Goal: Find specific fact: Find contact information

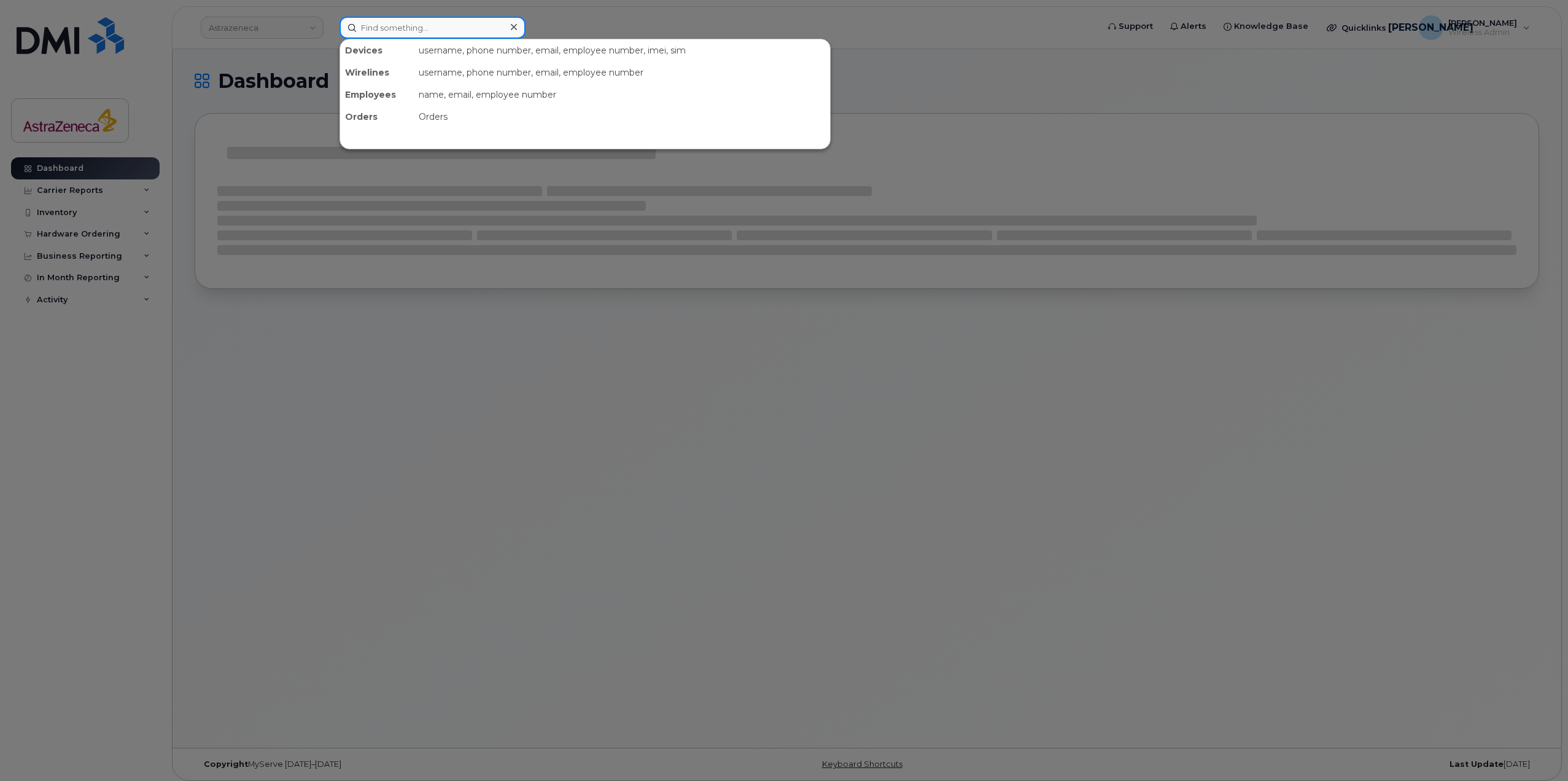
click at [434, 26] on input at bounding box center [432, 27] width 186 height 22
click at [407, 30] on input at bounding box center [432, 27] width 186 height 22
click at [291, 86] on div at bounding box center [784, 390] width 1568 height 781
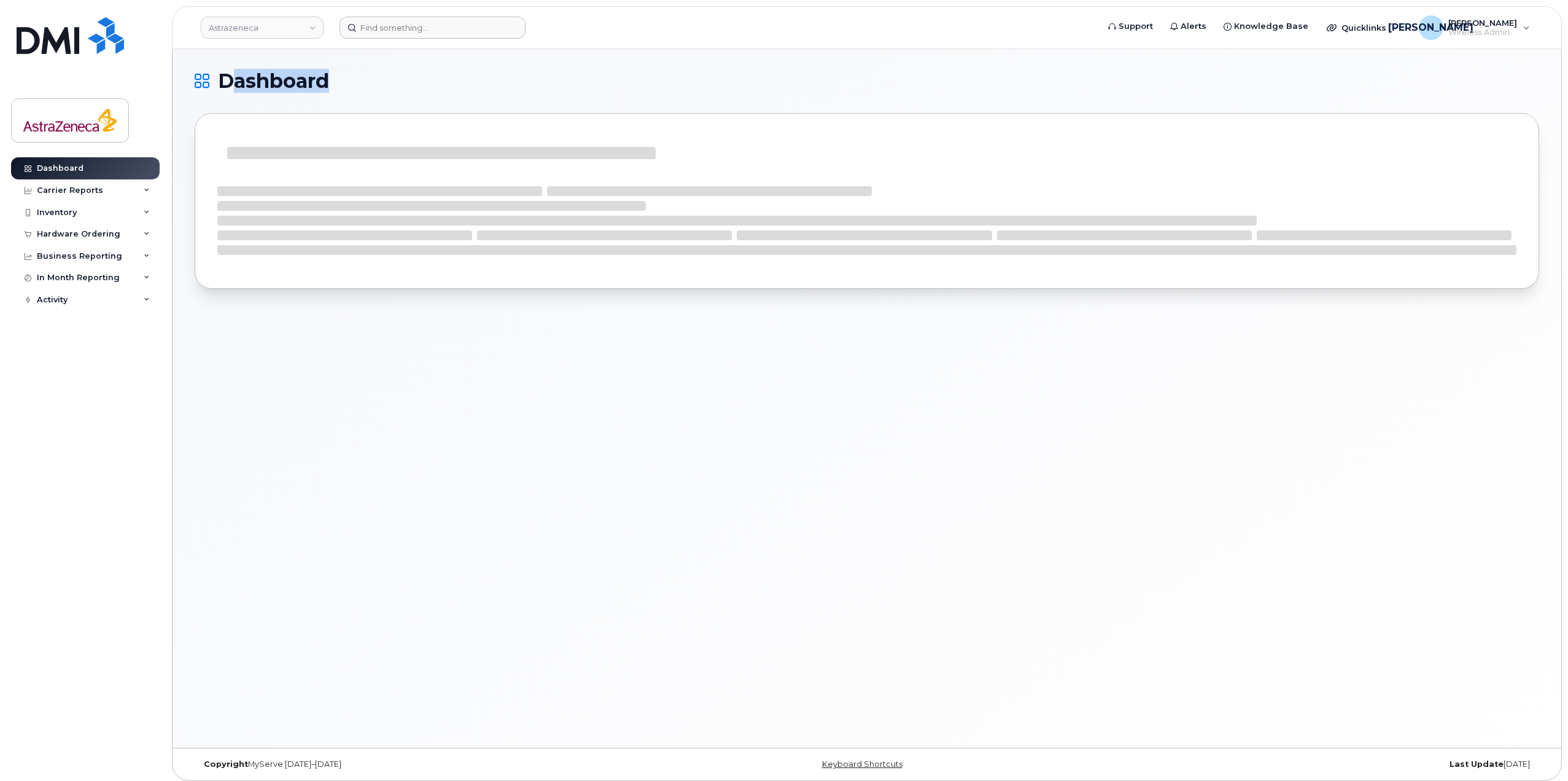
drag, startPoint x: 318, startPoint y: 86, endPoint x: 202, endPoint y: 78, distance: 116.3
click at [183, 77] on div "Dashboard" at bounding box center [867, 398] width 1389 height 698
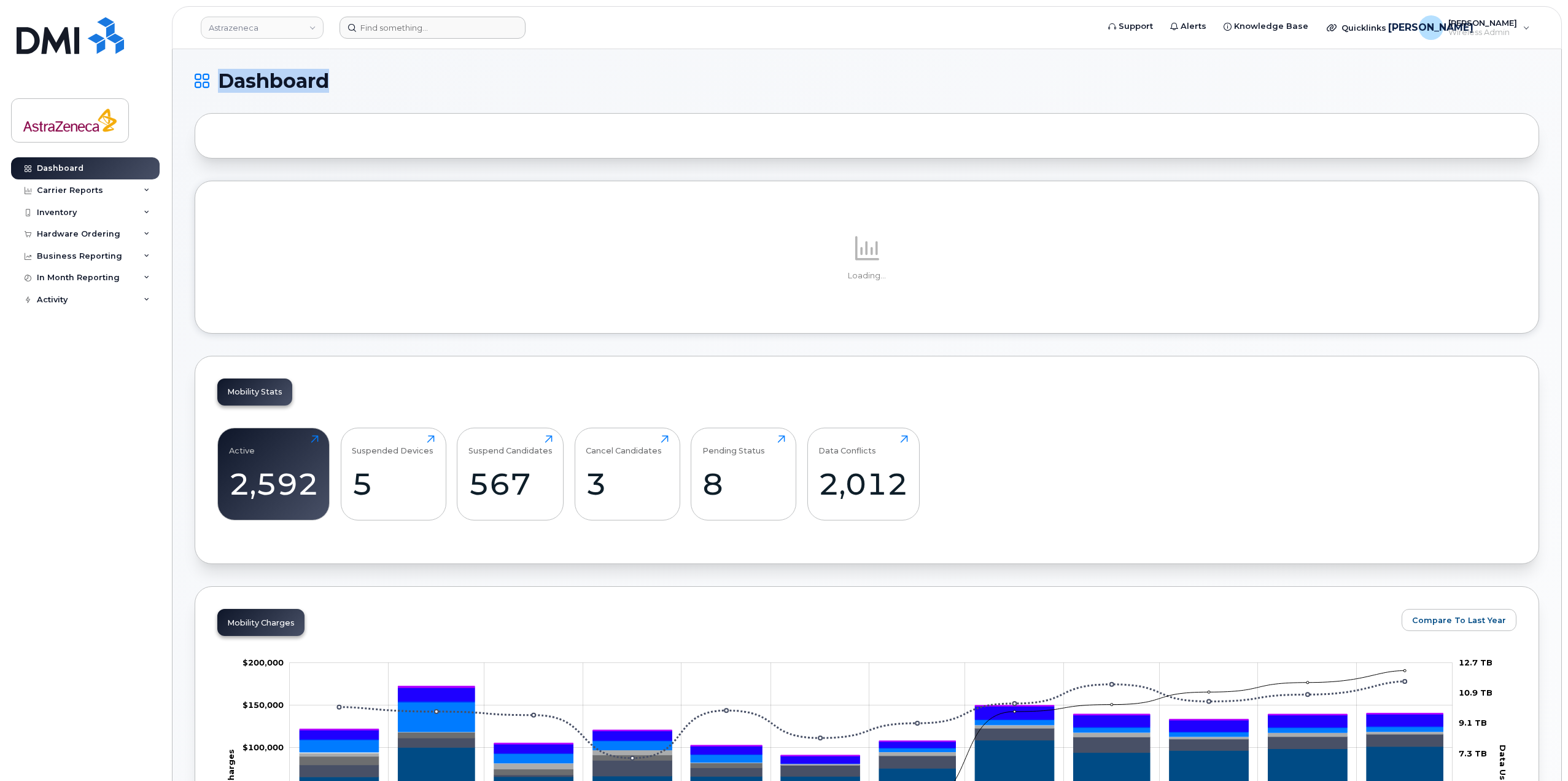
click at [373, 86] on h1 "Dashboard" at bounding box center [864, 81] width 1339 height 20
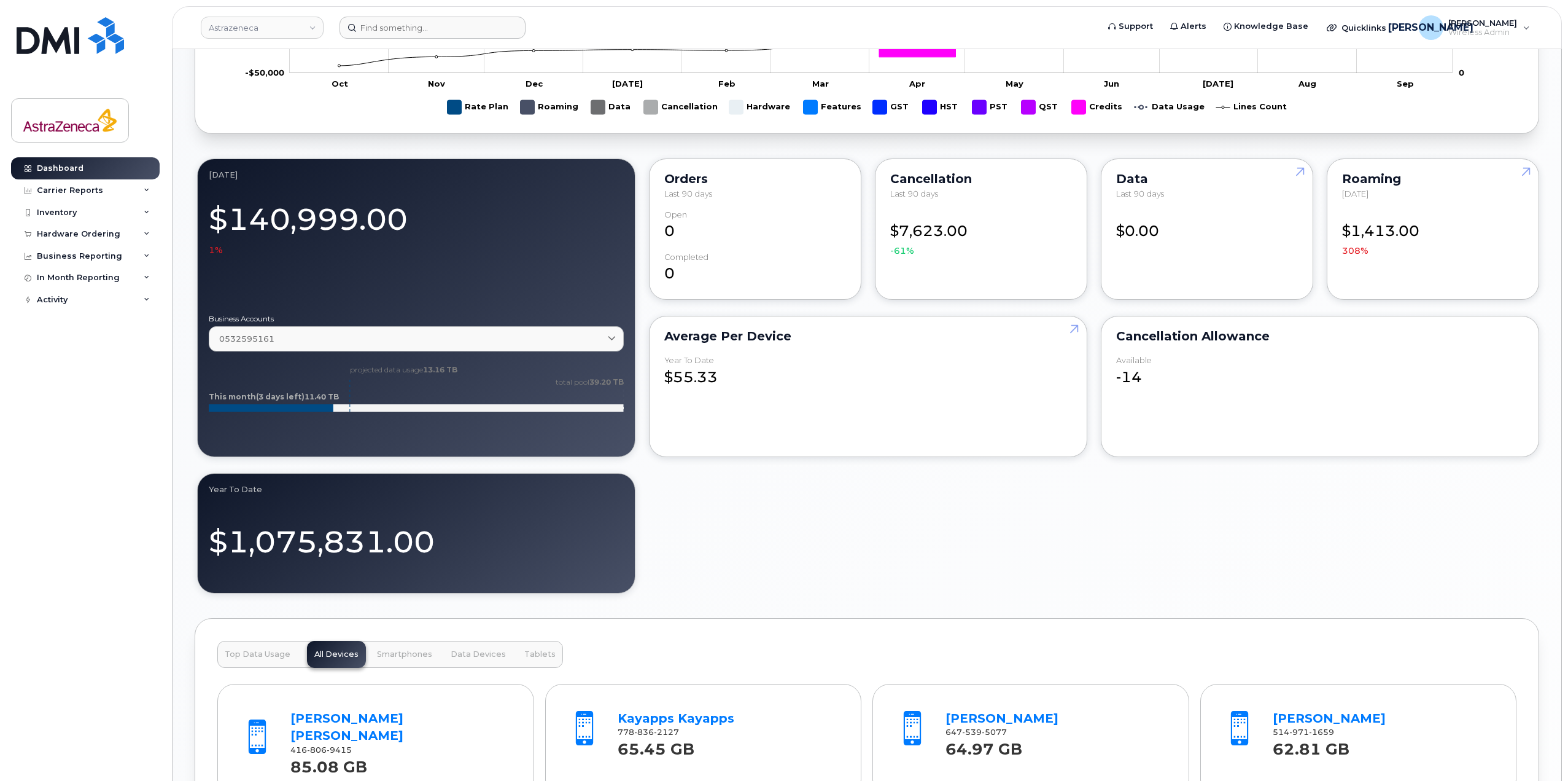
scroll to position [516, 0]
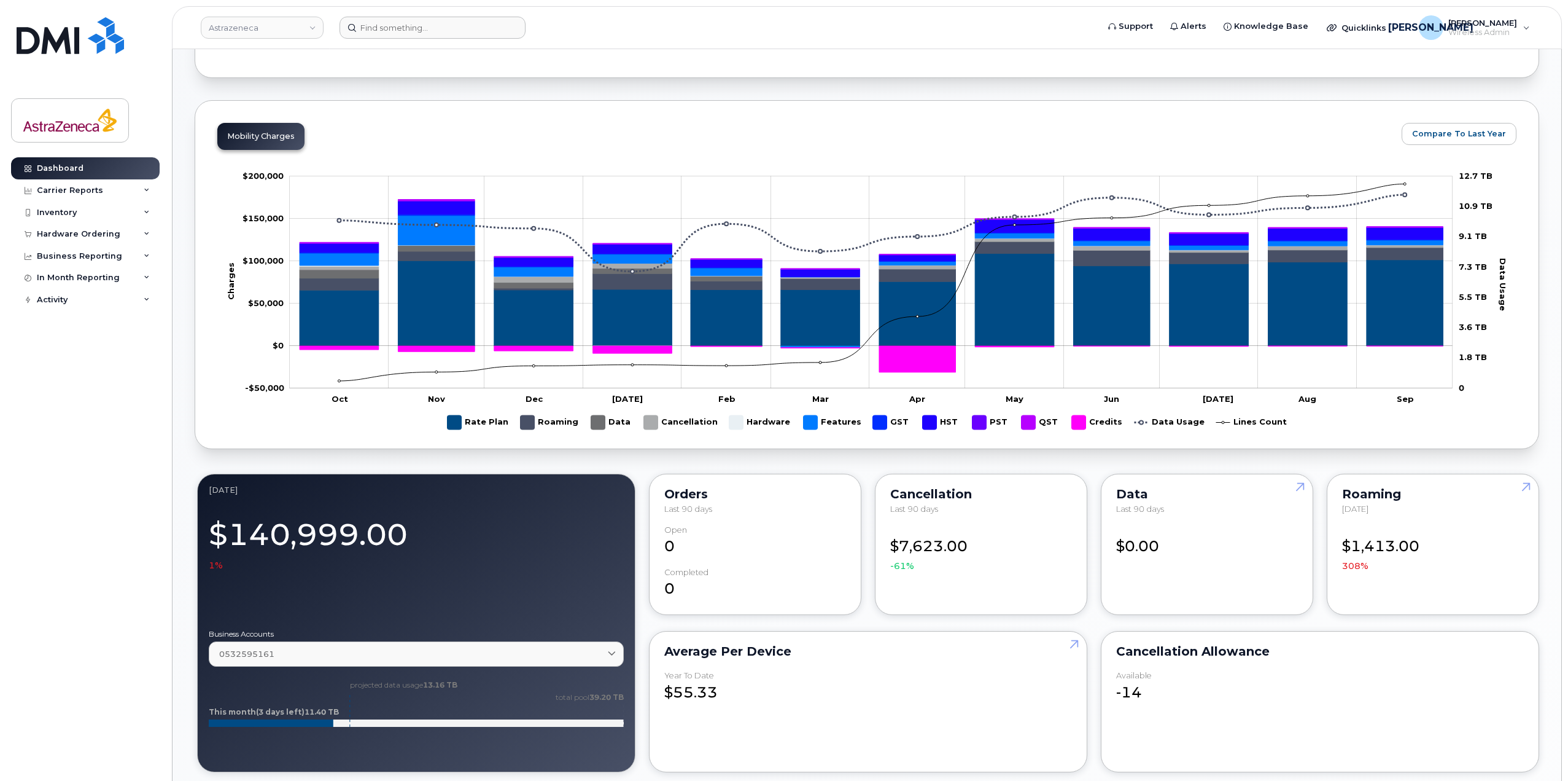
click at [465, 40] on header "Astrazeneca Support Alerts Knowledge Base Quicklinks Suspend / Cancel Device Ch…" at bounding box center [867, 28] width 1390 height 43
click at [459, 21] on input at bounding box center [432, 27] width 186 height 22
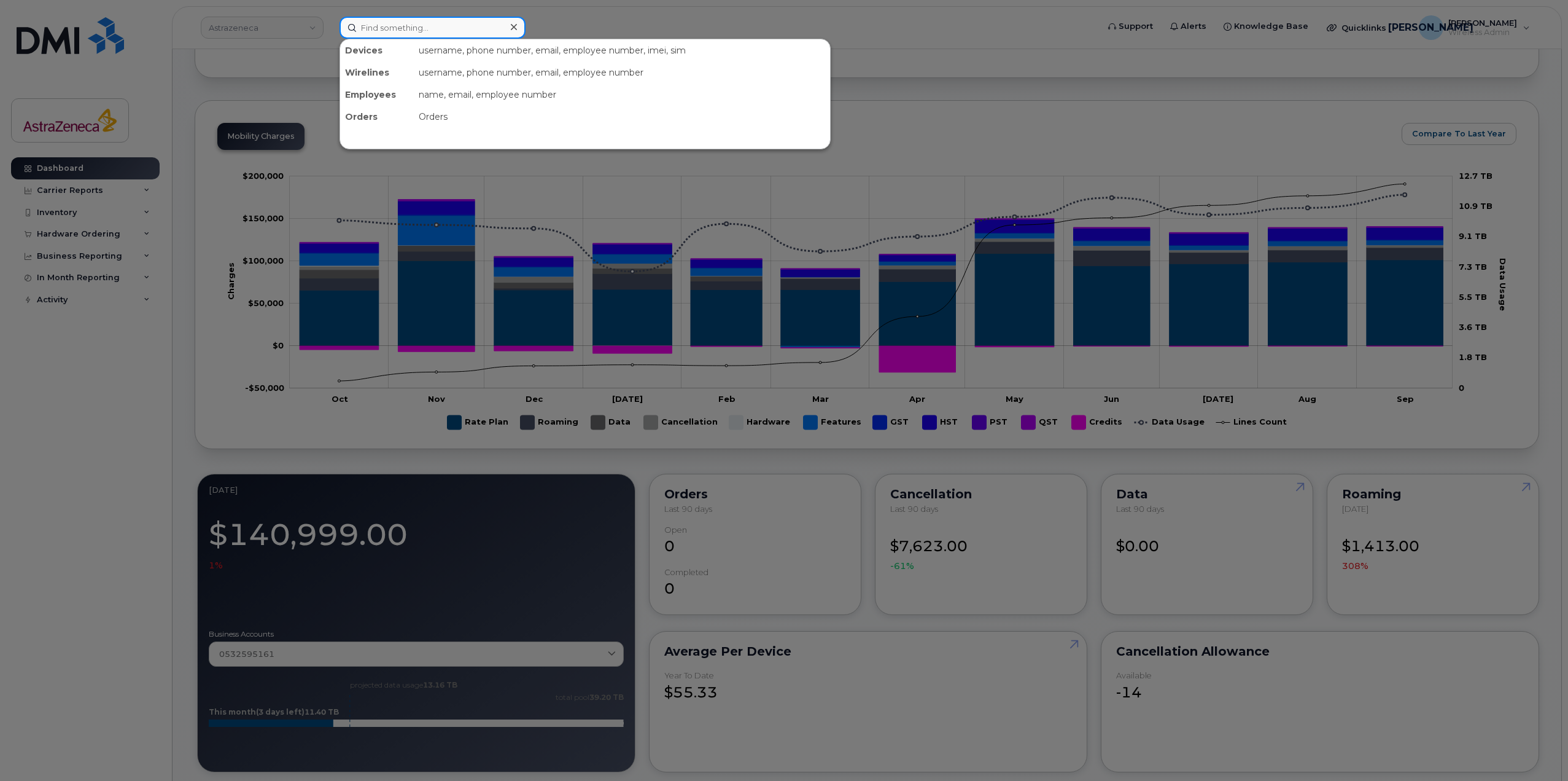
click at [443, 26] on input at bounding box center [432, 27] width 186 height 22
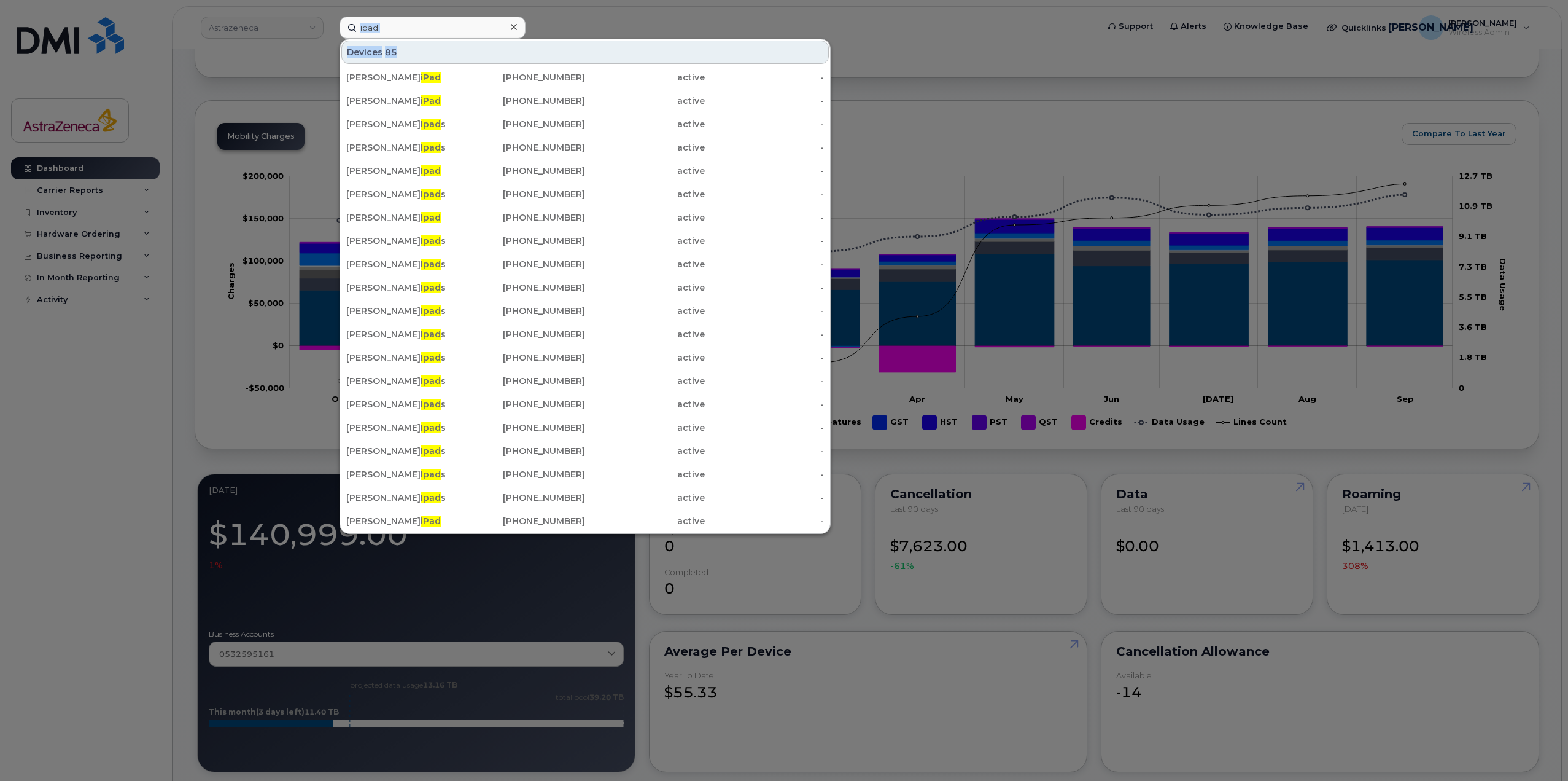
drag, startPoint x: 459, startPoint y: 40, endPoint x: 290, endPoint y: 28, distance: 169.4
click at [330, 28] on div "ipad Devices 85 Usha Bhatt iPad 416-458-5376 active - Holly Davidson iPad 416-4…" at bounding box center [714, 27] width 770 height 22
click at [386, 47] on span "85" at bounding box center [390, 52] width 12 height 12
click at [387, 31] on input "ipad" at bounding box center [432, 27] width 186 height 22
click at [385, 30] on input "ipad" at bounding box center [432, 27] width 186 height 22
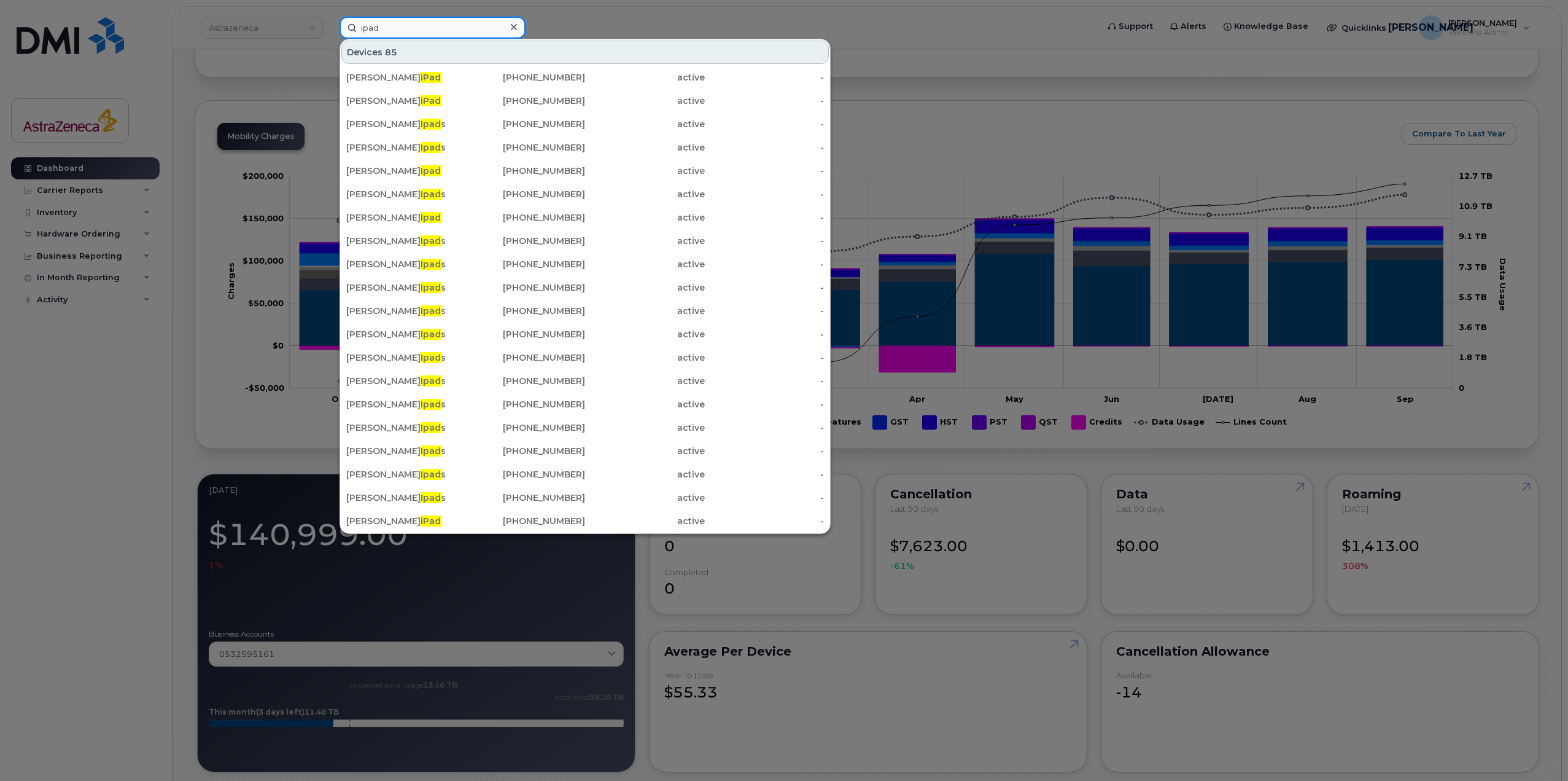
click at [385, 30] on input "ipad" at bounding box center [432, 27] width 186 height 22
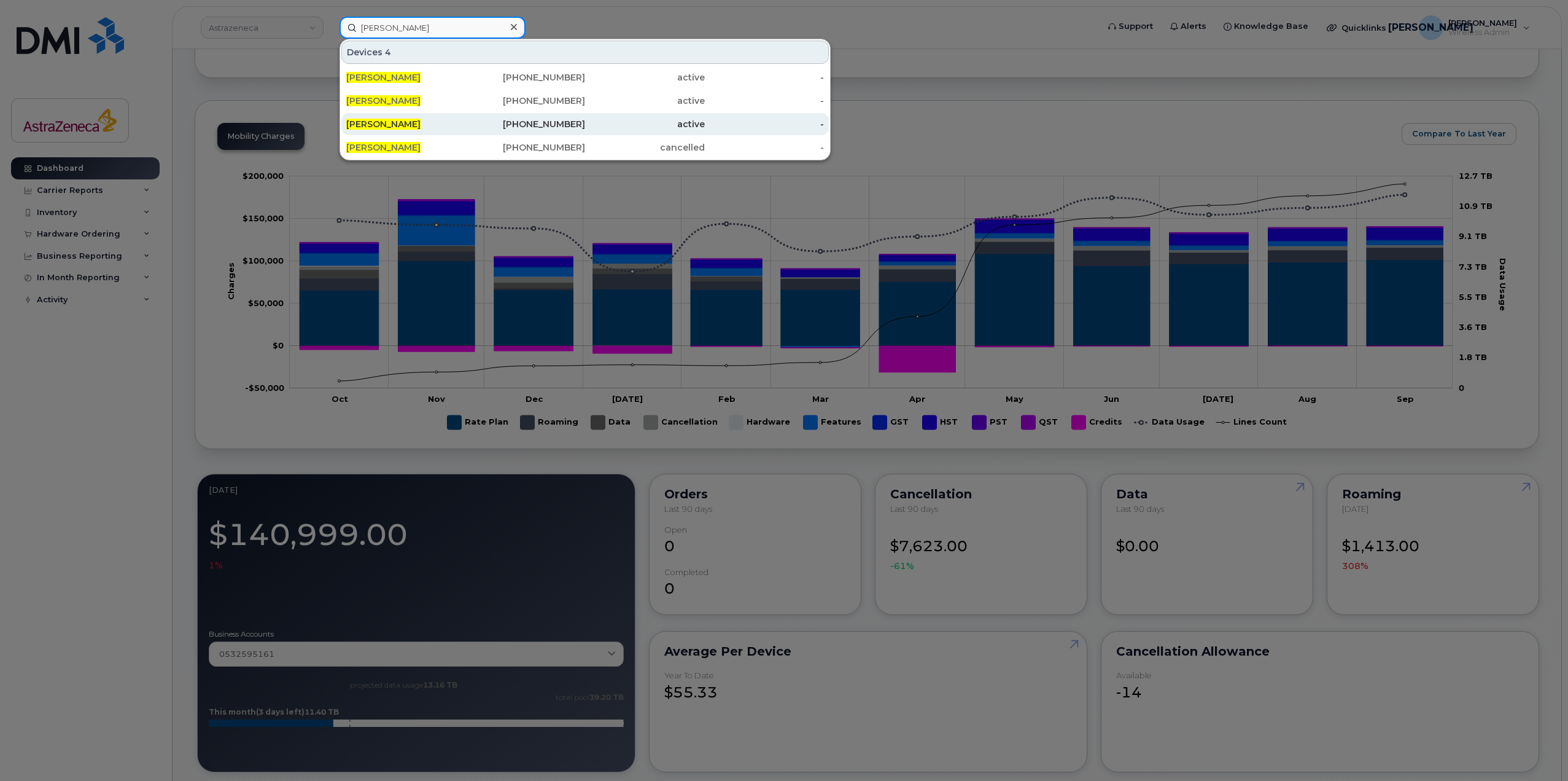
type input "natalie harris"
click at [420, 128] on div "Natalie Harris" at bounding box center [406, 124] width 120 height 12
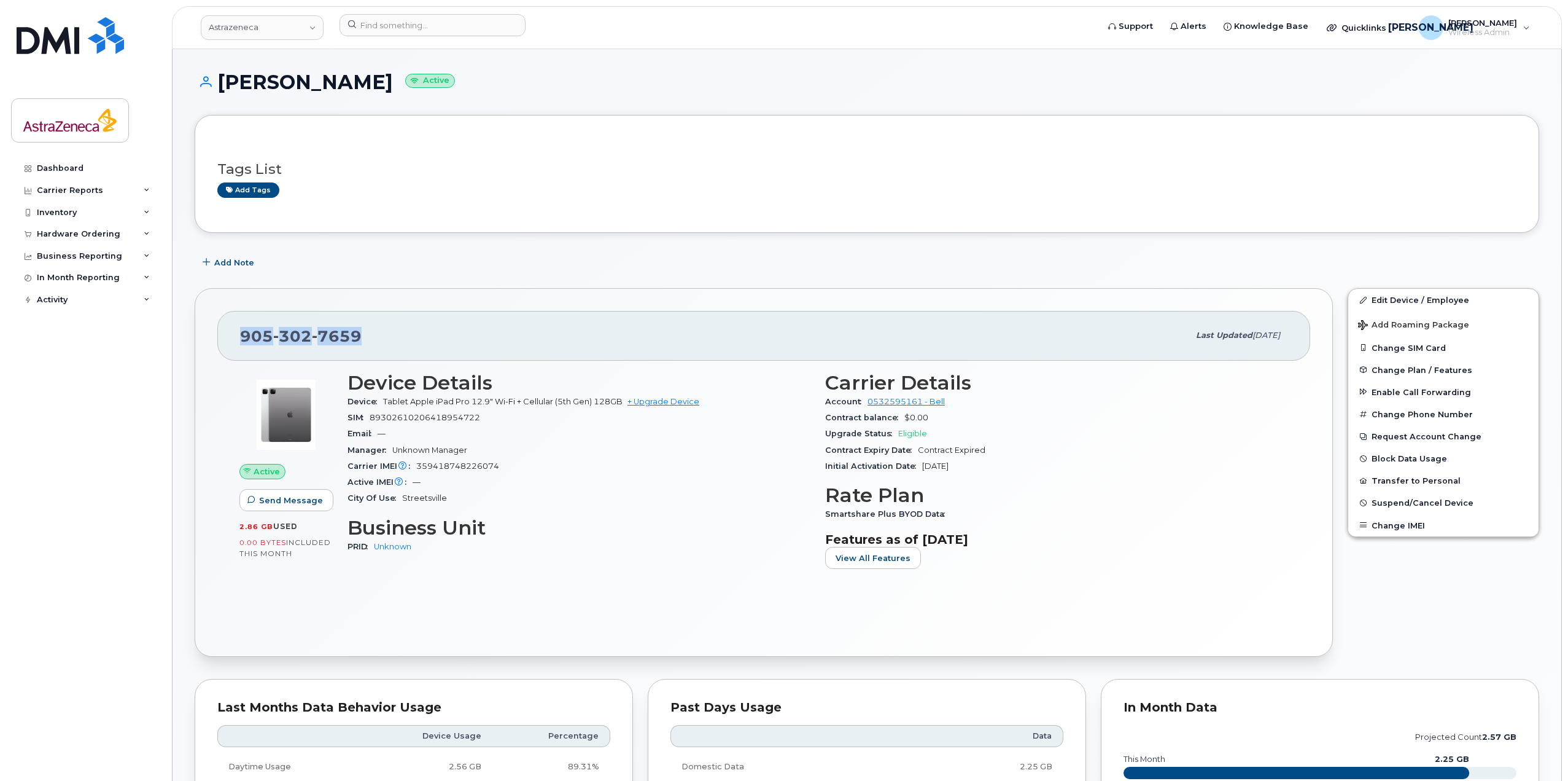
drag, startPoint x: 390, startPoint y: 345, endPoint x: 216, endPoint y: 330, distance: 174.6
click at [216, 330] on div "905 302 7659 Last updated Sep 11, 2025 Active Send Message 2.86 GB  used 0.00 B…" at bounding box center [764, 472] width 1139 height 369
copy span "905 302 7659"
click at [445, 337] on div "905 302 7659" at bounding box center [714, 335] width 948 height 25
click at [423, 24] on input at bounding box center [432, 25] width 186 height 22
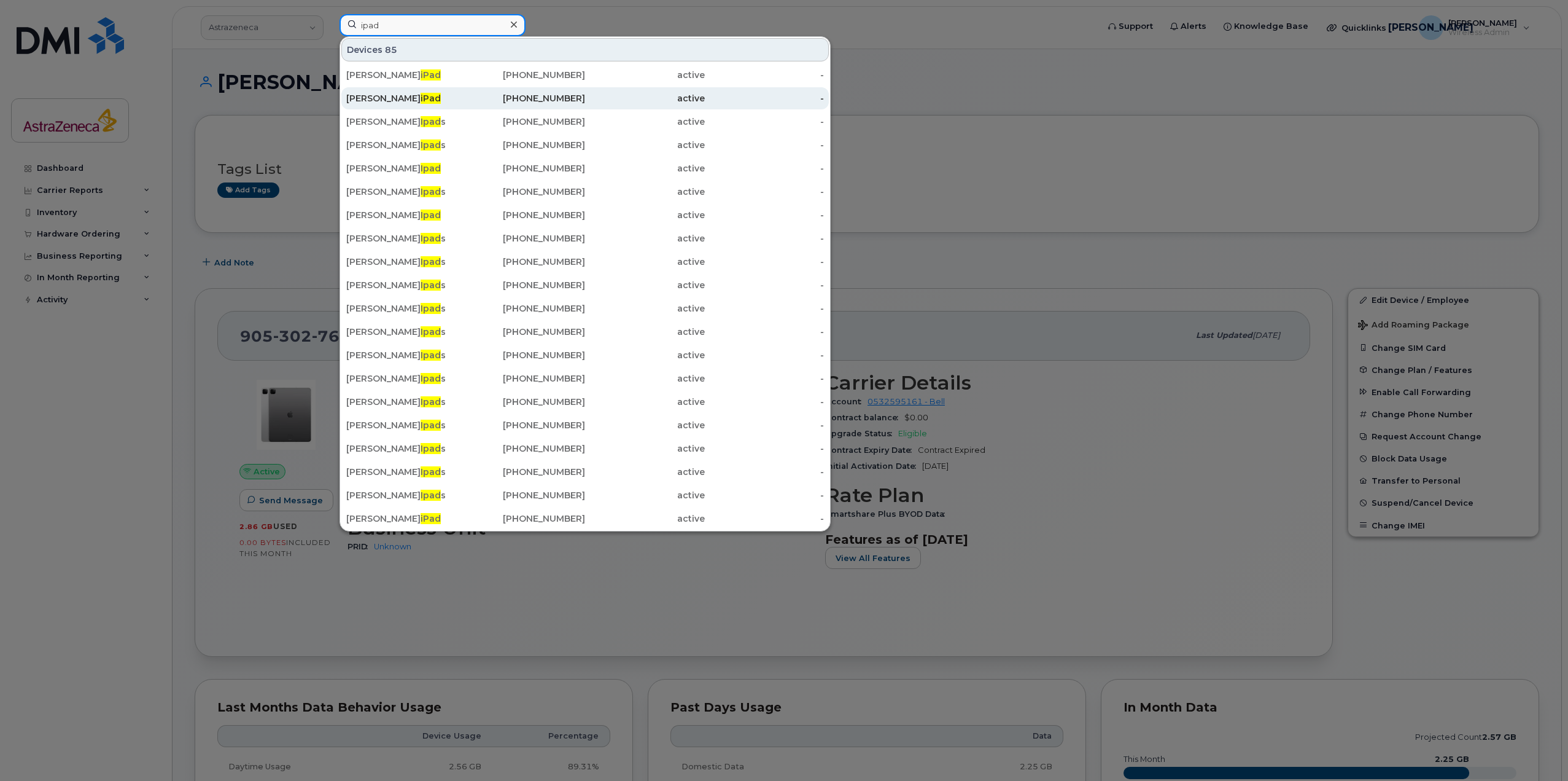
type input "ipad"
click at [446, 81] on div "Usha Bhatt iPad" at bounding box center [406, 74] width 120 height 22
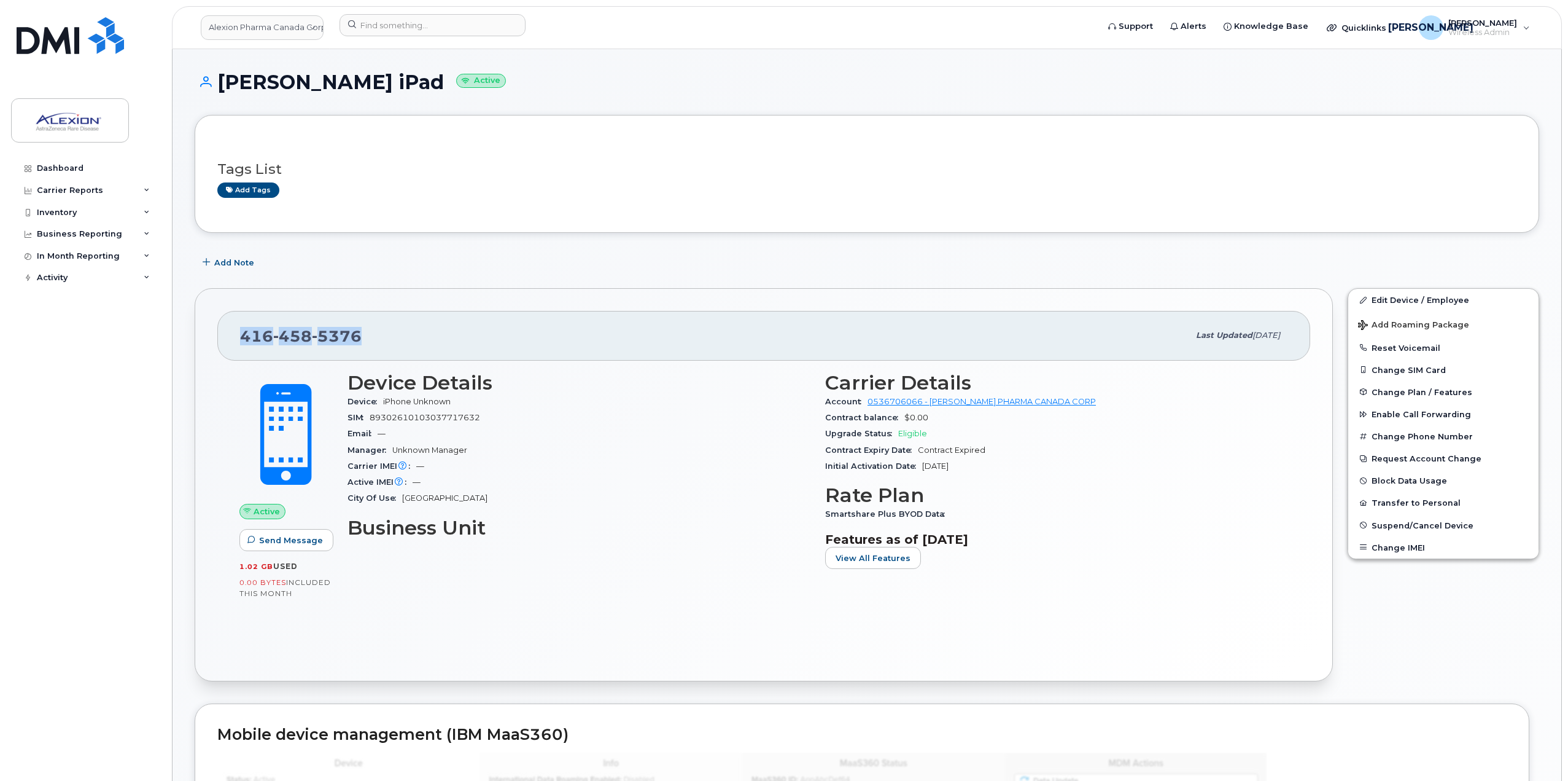
drag, startPoint x: 381, startPoint y: 340, endPoint x: 198, endPoint y: 334, distance: 183.1
click at [198, 334] on div "416 458 5376 Last updated May 26, 2025 Active Send Message 1.02 GB  used 0.00 B…" at bounding box center [764, 485] width 1139 height 393
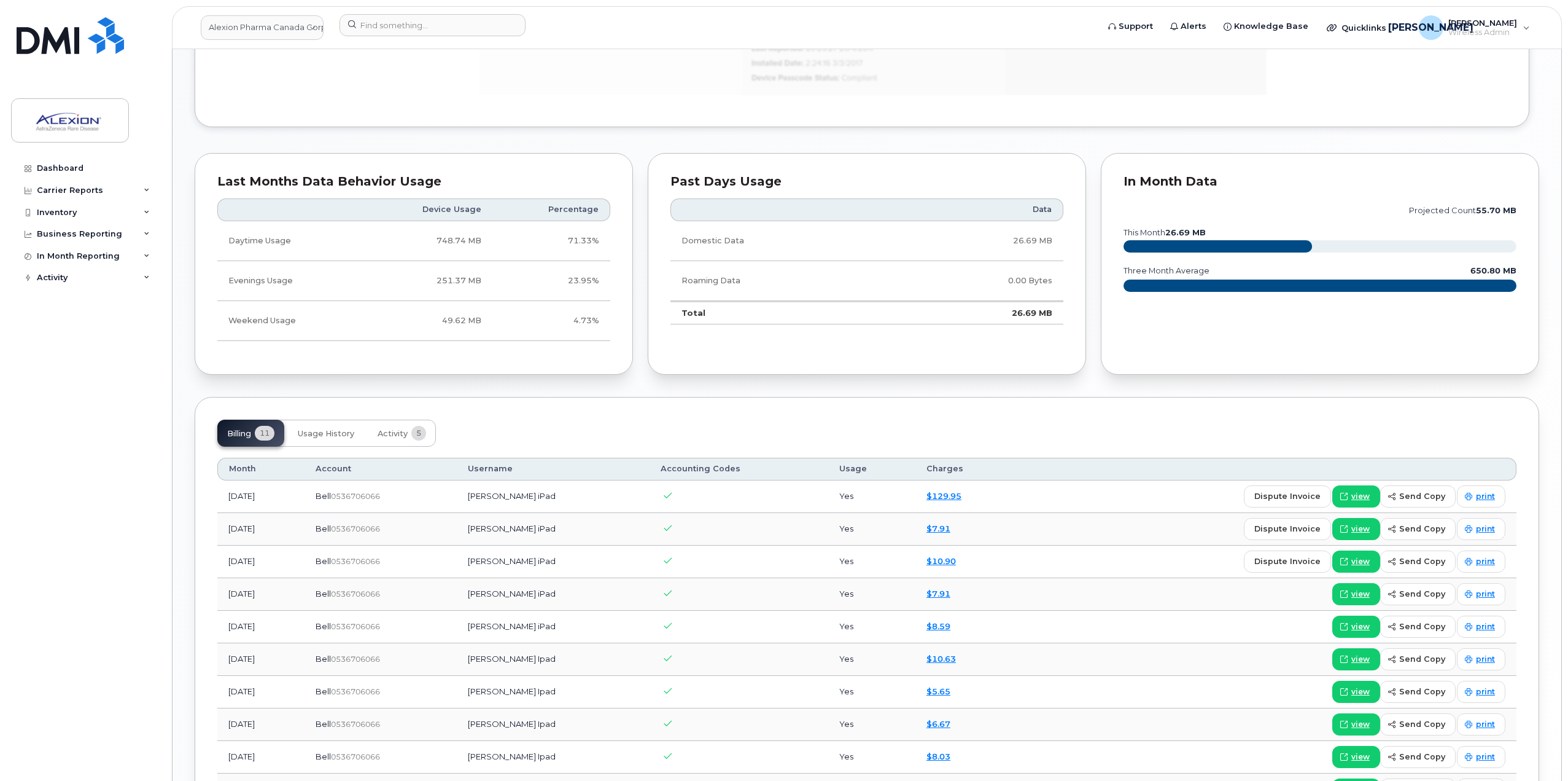
scroll to position [983, 0]
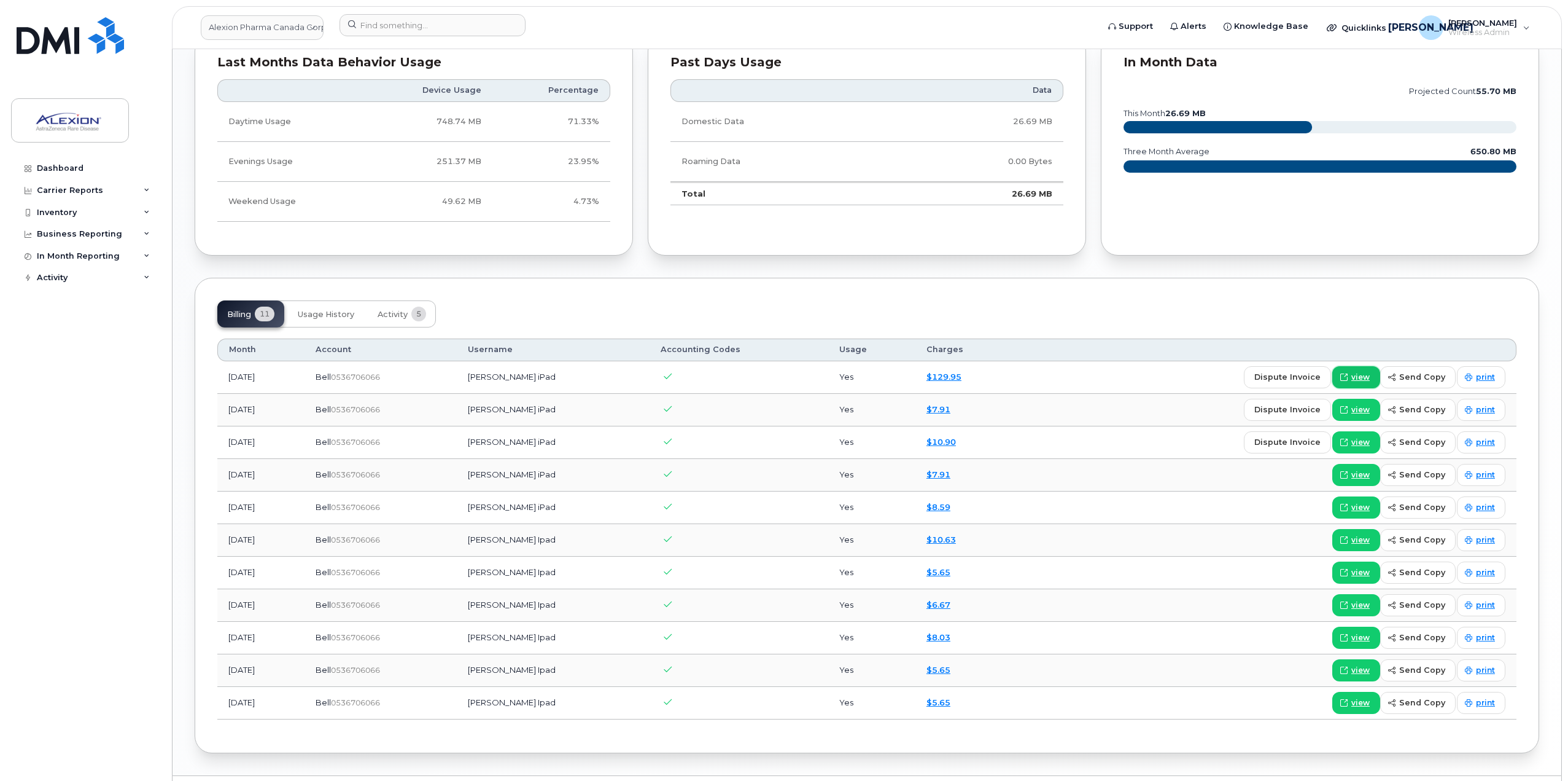
click at [1369, 375] on span "view" at bounding box center [1361, 377] width 18 height 11
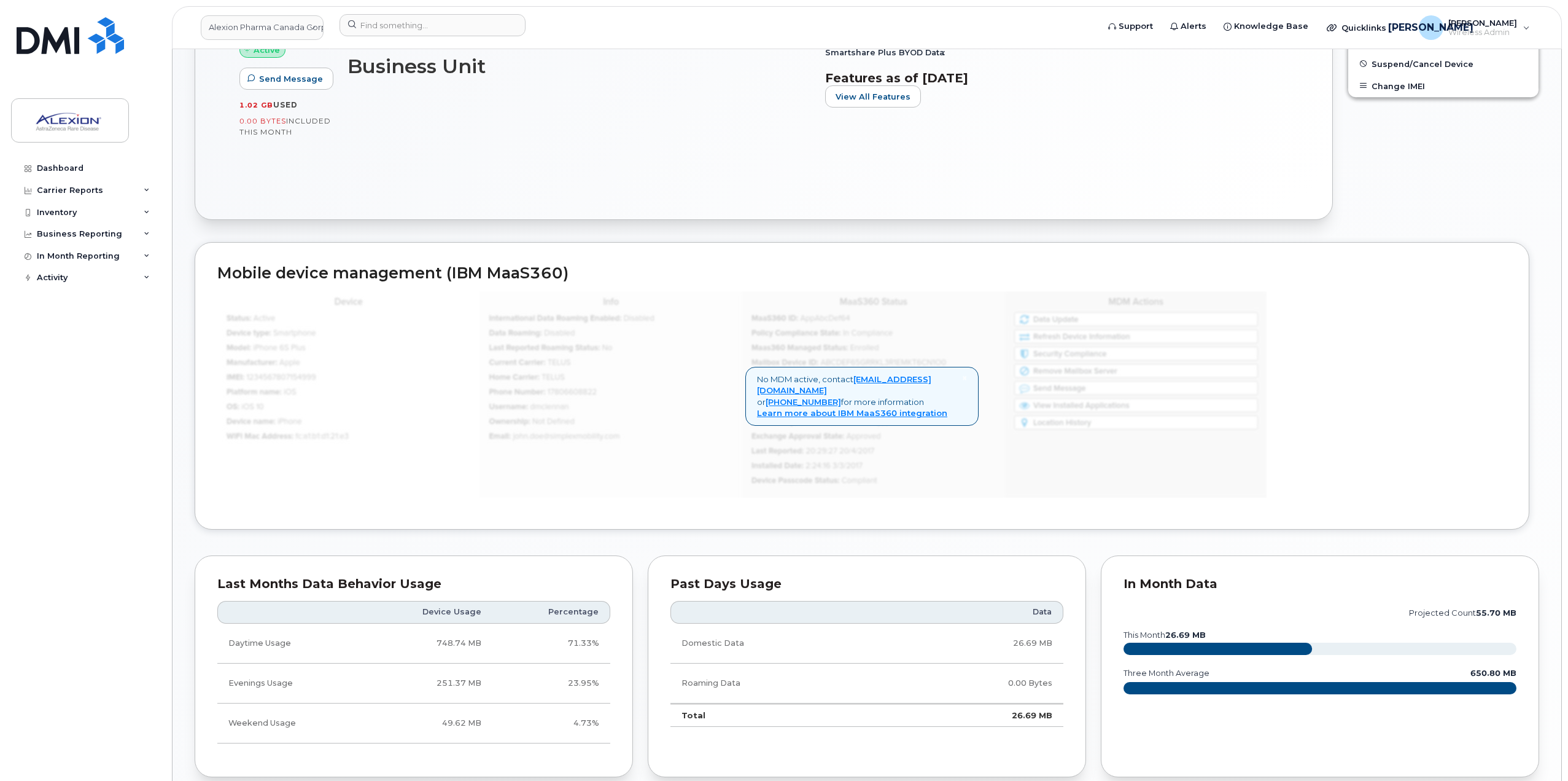
scroll to position [245, 0]
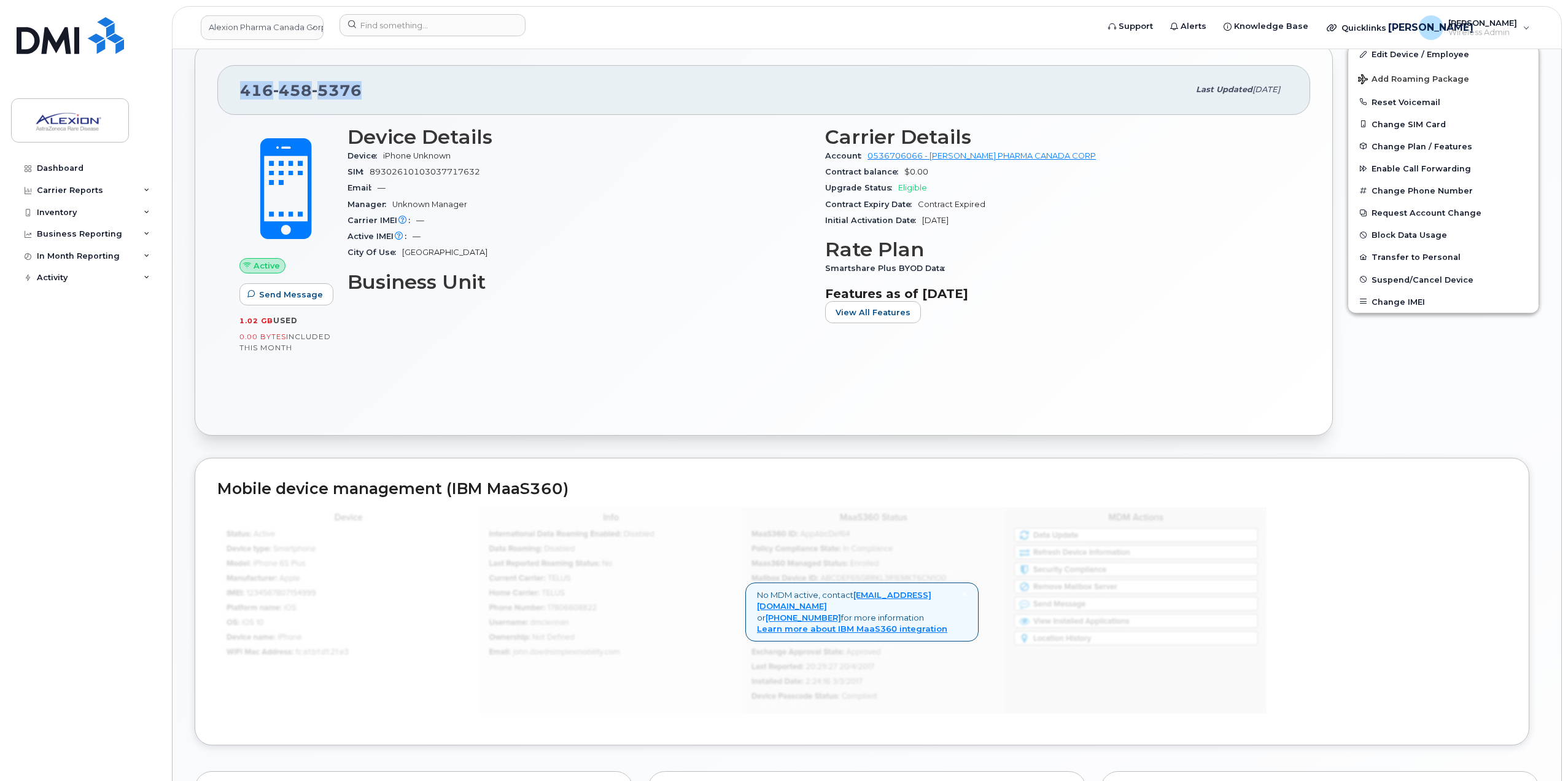
click at [279, 96] on span "458" at bounding box center [292, 91] width 39 height 18
drag, startPoint x: 286, startPoint y: 97, endPoint x: 303, endPoint y: 98, distance: 17.0
click at [303, 98] on span "458" at bounding box center [292, 91] width 39 height 18
click at [298, 95] on span "458" at bounding box center [292, 91] width 39 height 18
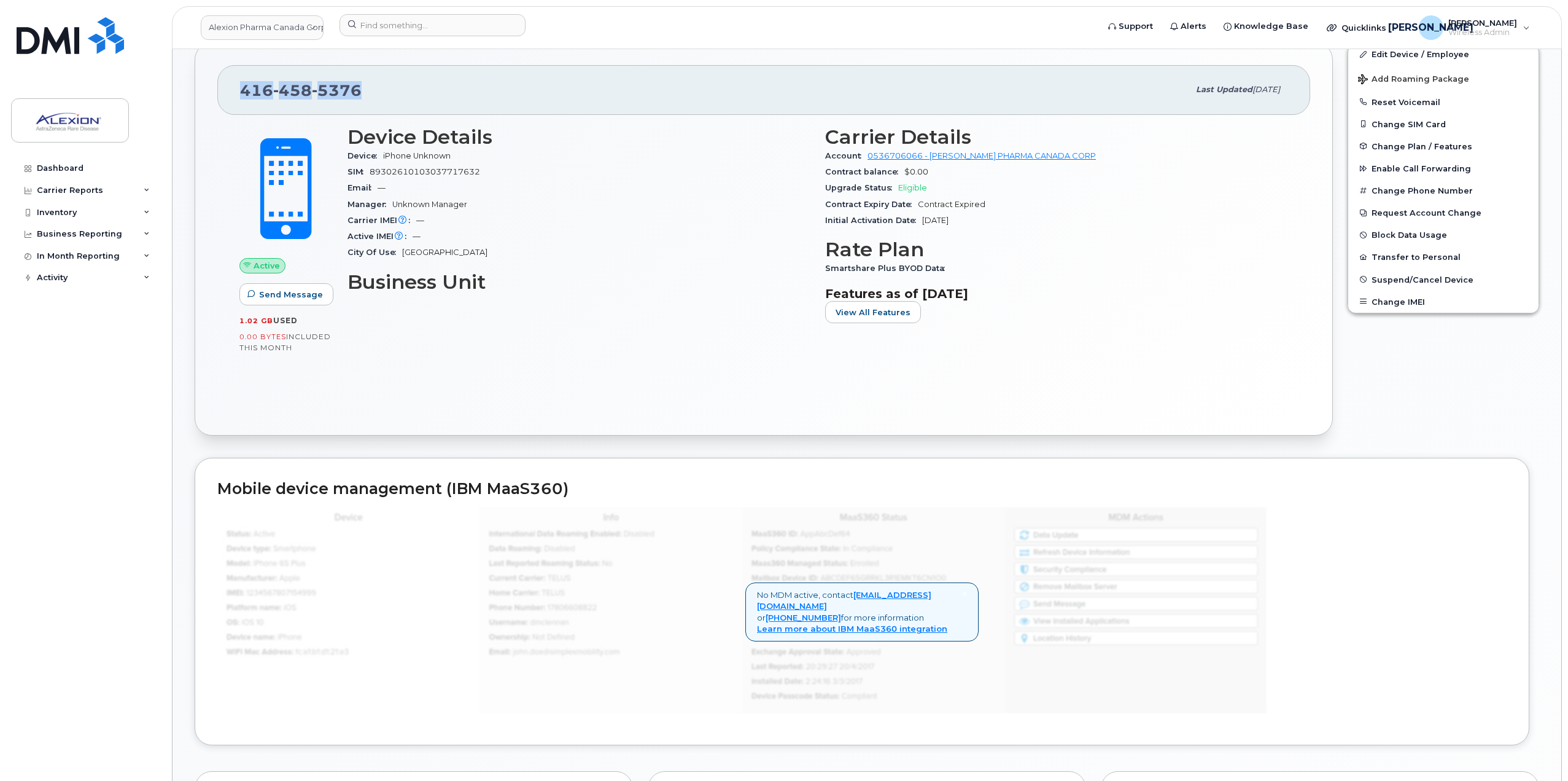
click at [298, 95] on span "458" at bounding box center [292, 91] width 39 height 18
click at [303, 96] on span "458" at bounding box center [292, 91] width 39 height 18
drag, startPoint x: 323, startPoint y: 96, endPoint x: 336, endPoint y: 96, distance: 13.0
click at [336, 96] on span "5376" at bounding box center [337, 91] width 50 height 18
click at [373, 91] on div "416 458 5376" at bounding box center [714, 90] width 948 height 25
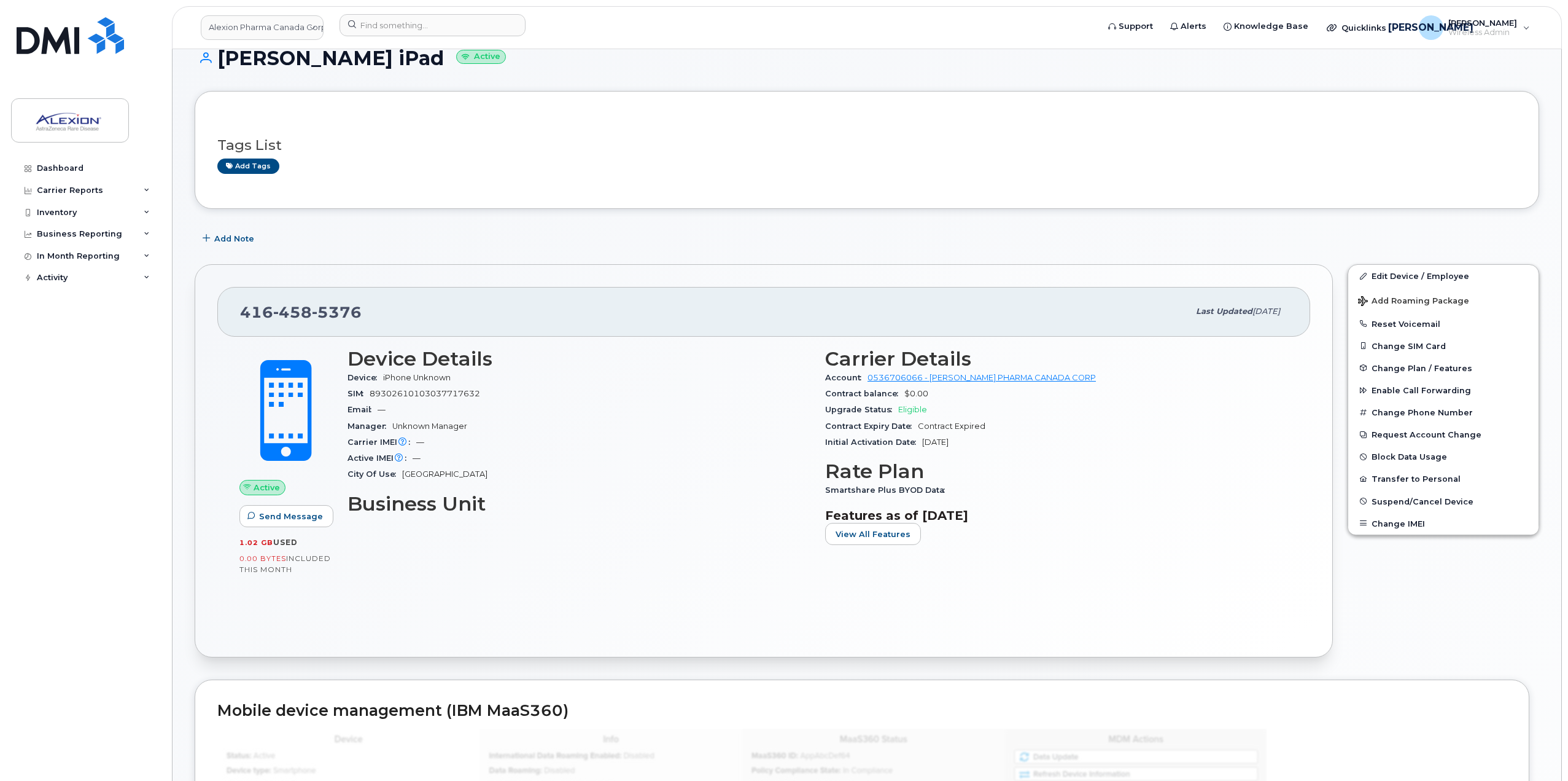
scroll to position [0, 0]
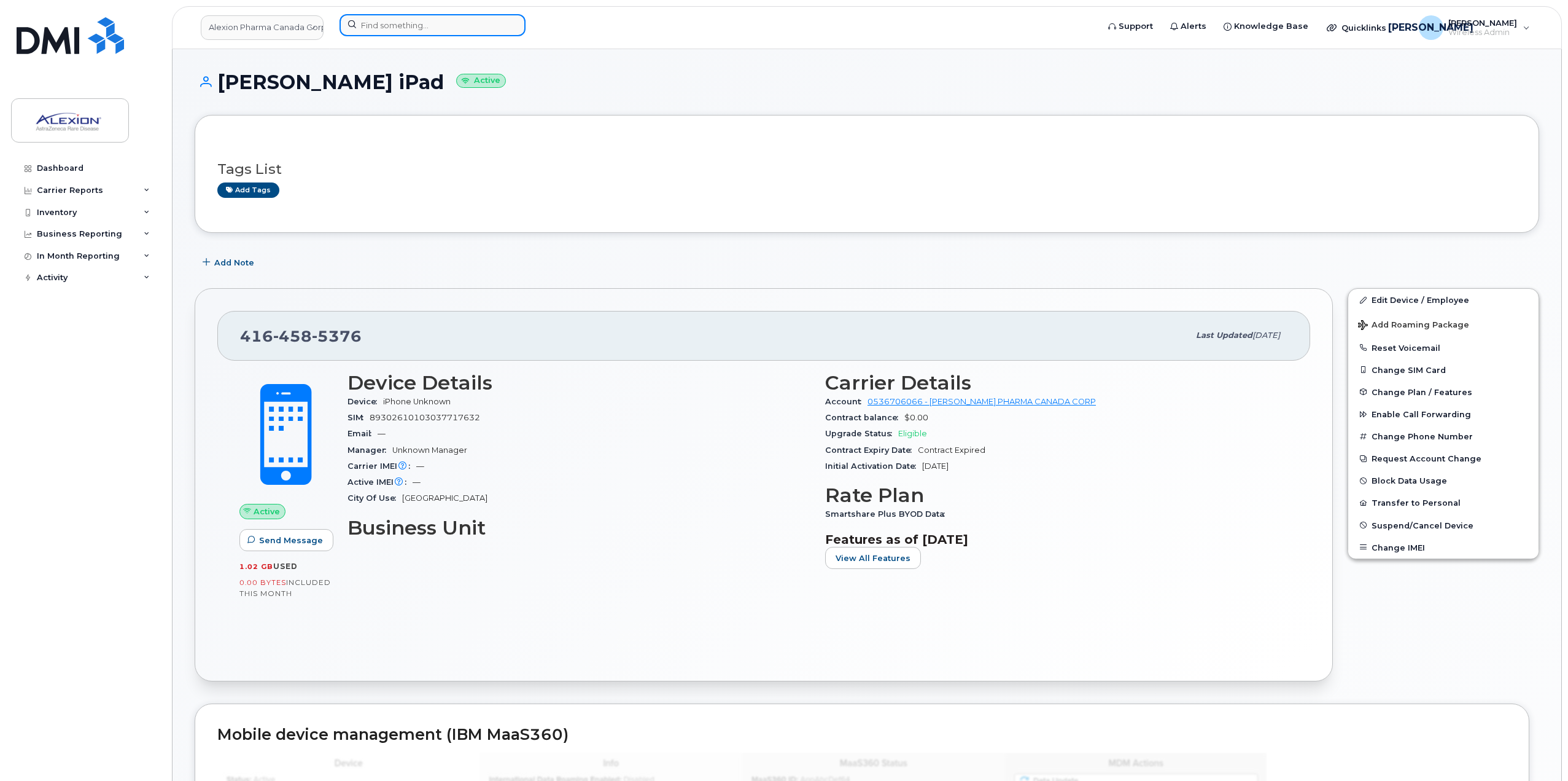
click at [417, 14] on input at bounding box center [432, 25] width 186 height 22
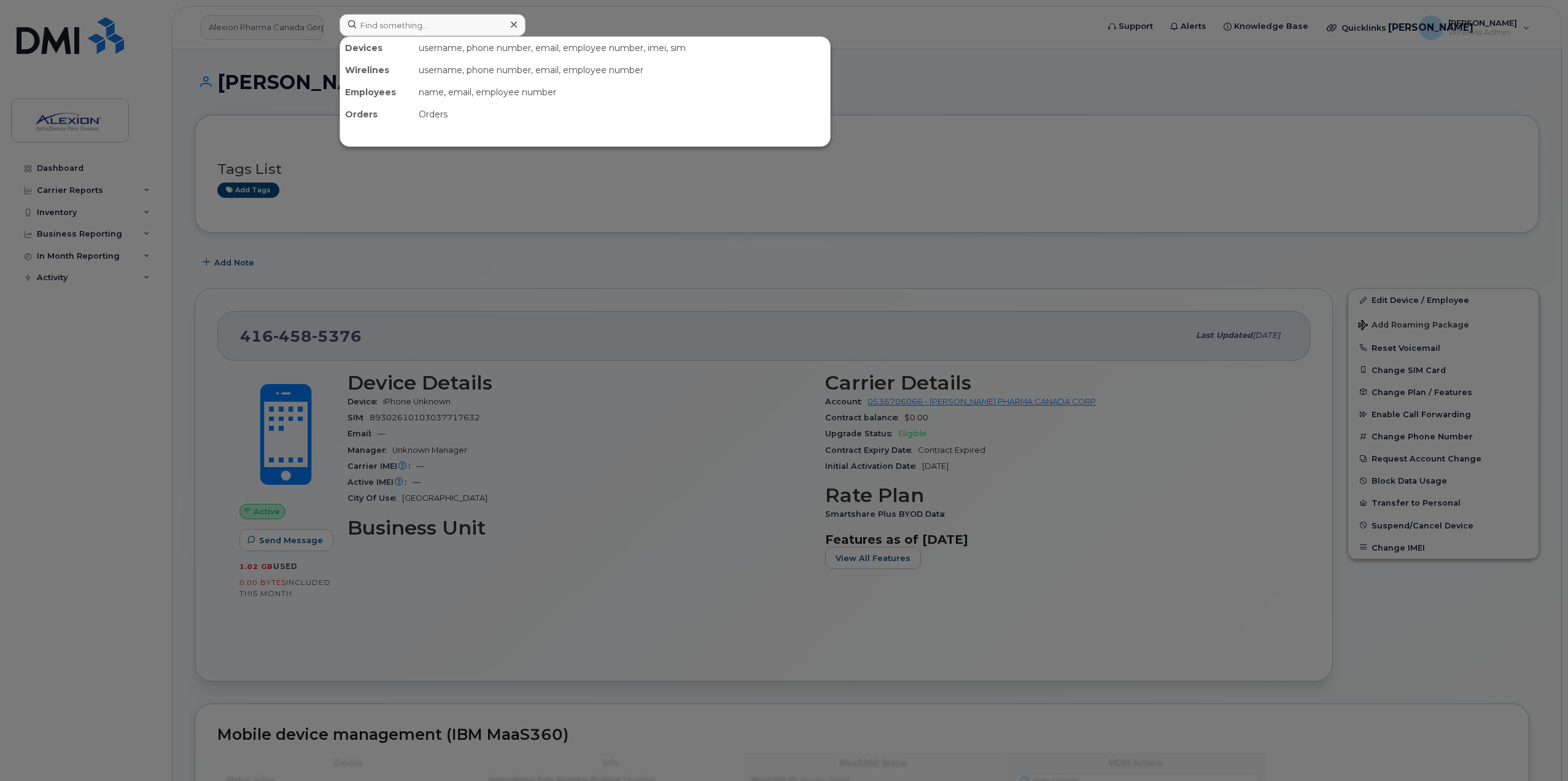
click at [301, 28] on div at bounding box center [784, 390] width 1568 height 781
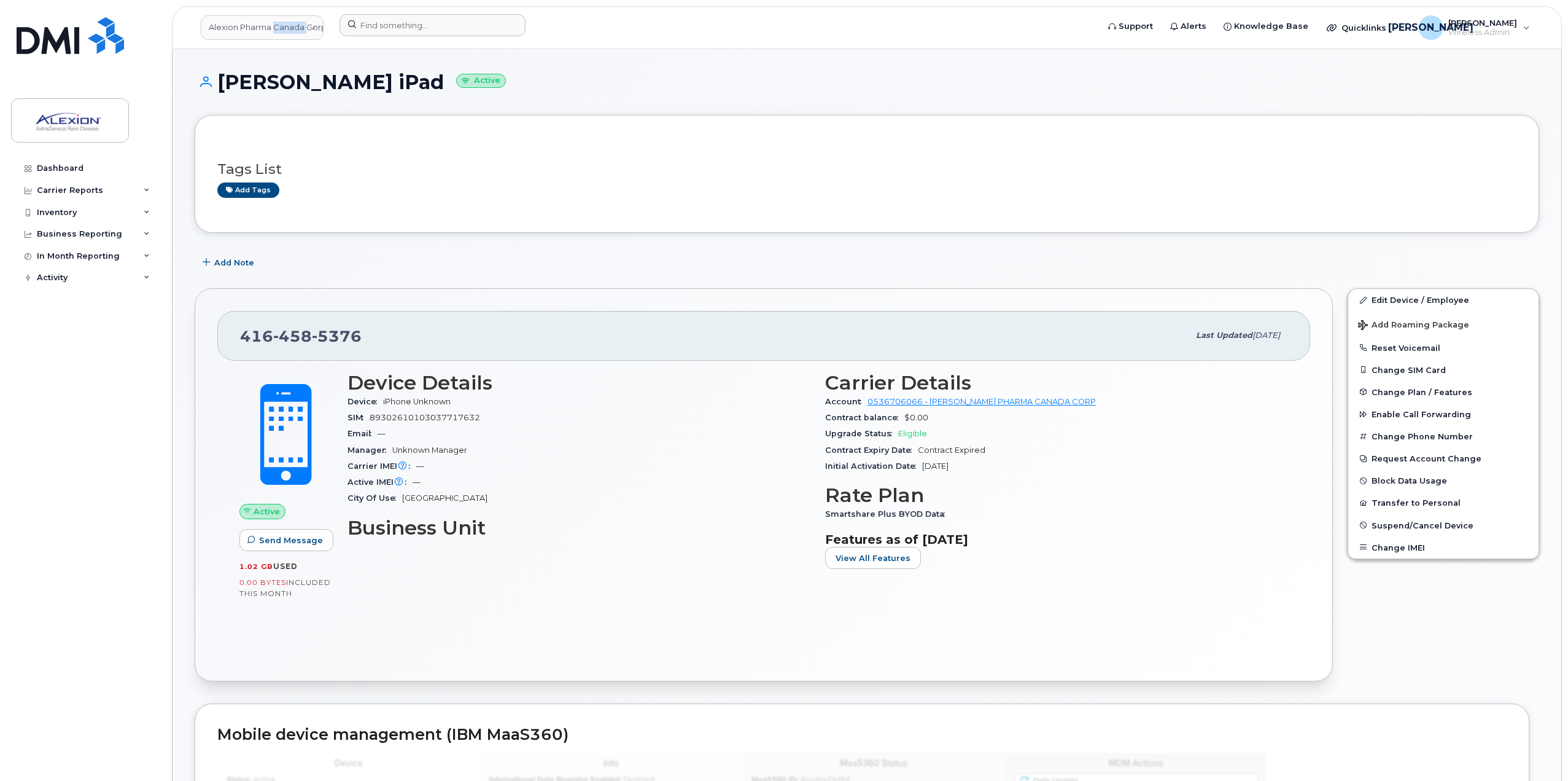
click at [301, 28] on link "Alexion Pharma Canada Corp" at bounding box center [262, 28] width 123 height 25
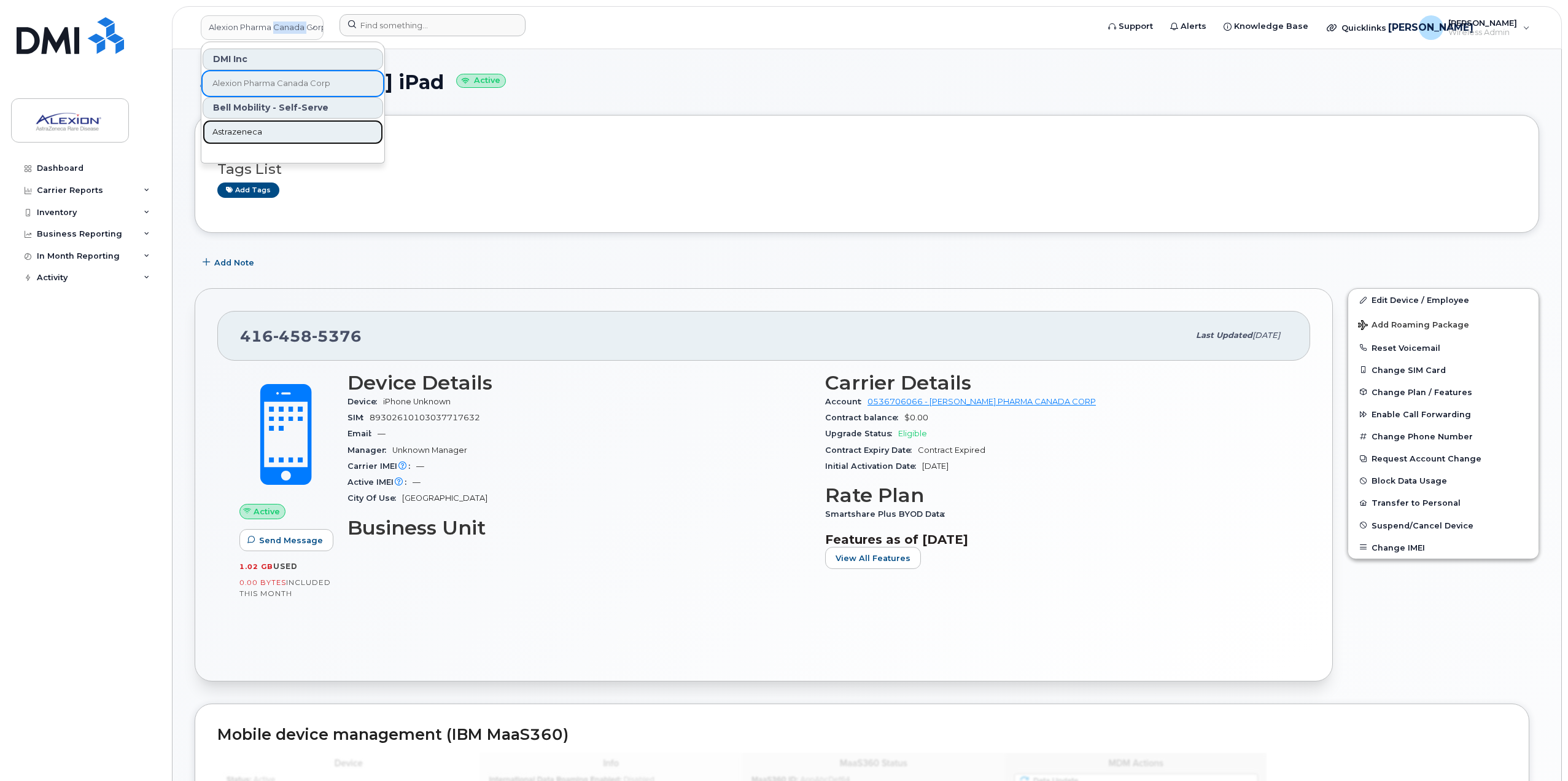
click at [243, 132] on span "Astrazeneca" at bounding box center [237, 132] width 50 height 12
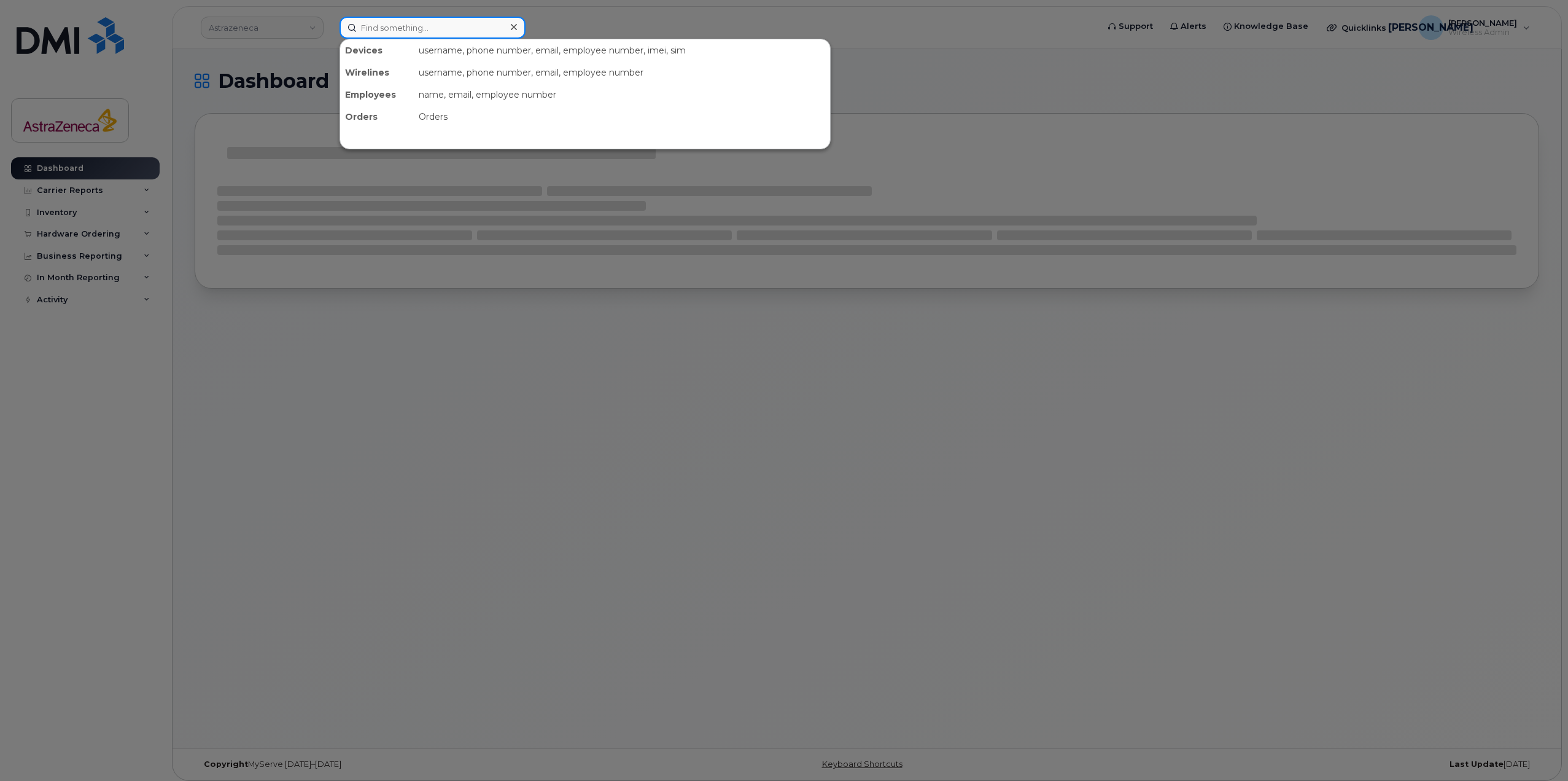
click at [416, 37] on input at bounding box center [432, 27] width 186 height 22
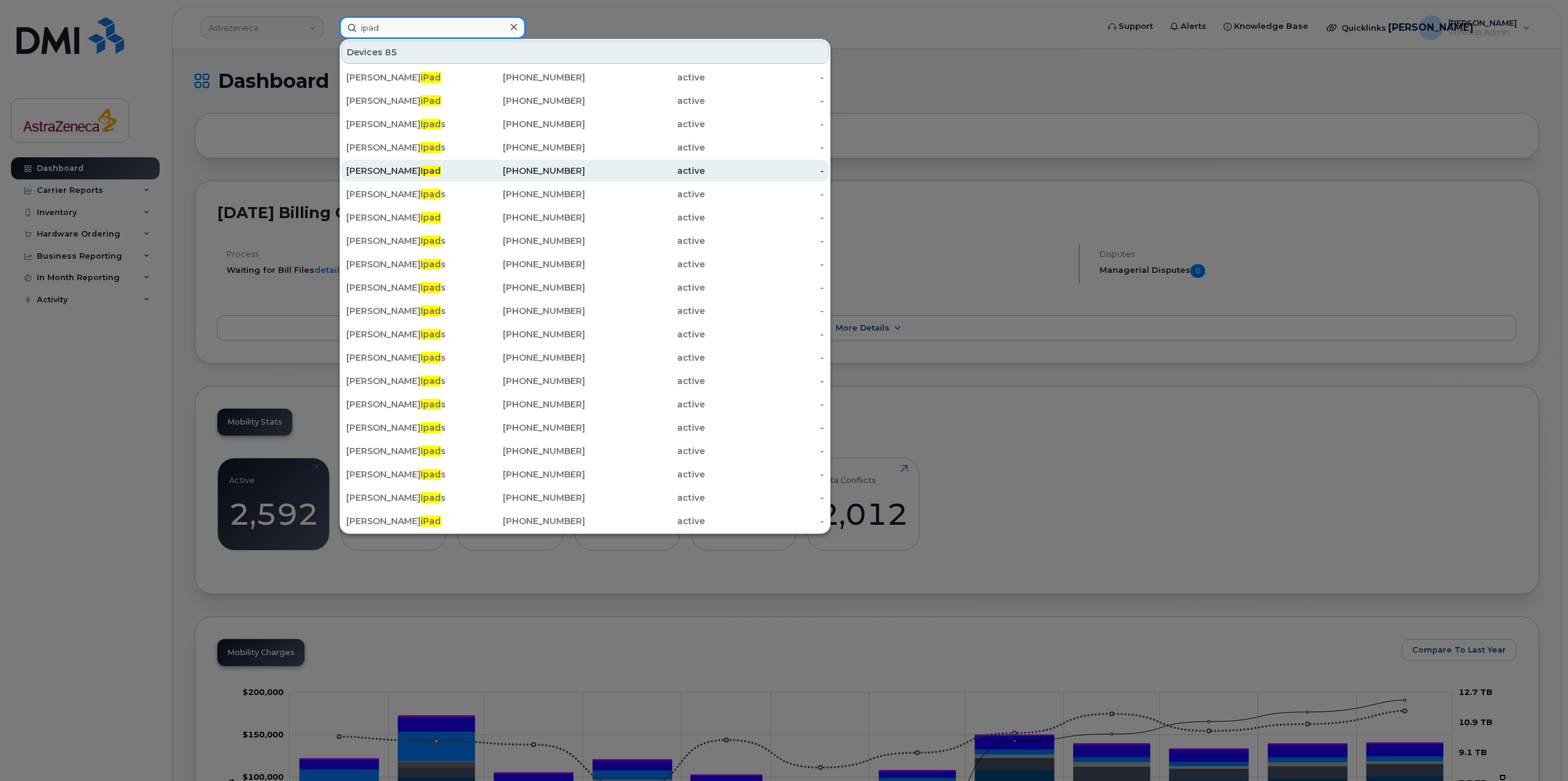
type input "ipad"
click at [411, 173] on div "Nathalie Bouchard Ipad" at bounding box center [406, 170] width 120 height 12
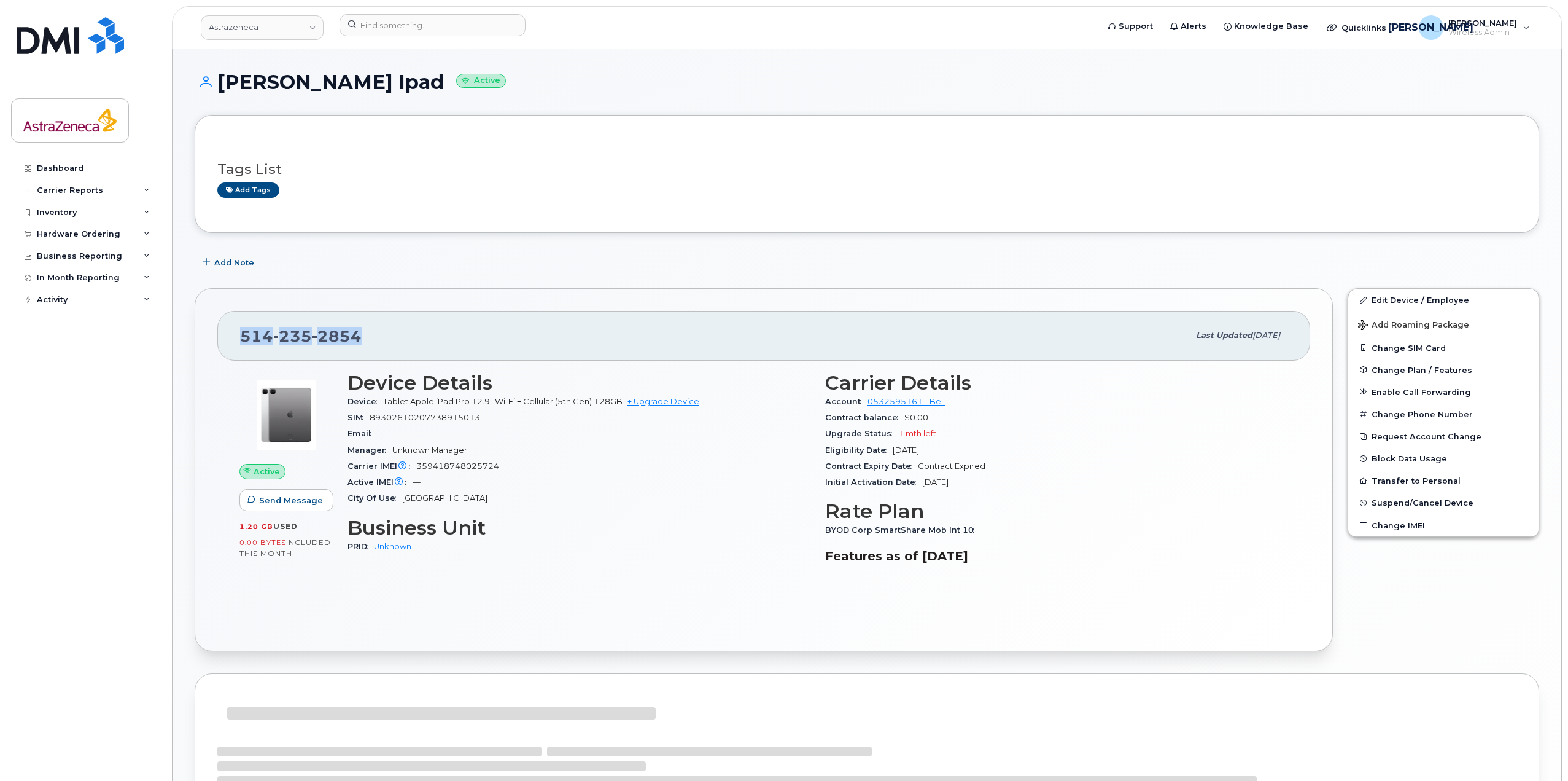
drag, startPoint x: 382, startPoint y: 330, endPoint x: 221, endPoint y: 316, distance: 161.6
click at [221, 316] on div "[PHONE_NUMBER] Last updated [DATE] Active Send Message 1.20 GB  used 0.00 Bytes…" at bounding box center [764, 469] width 1139 height 362
click at [239, 336] on div "[PHONE_NUMBER] Last updated [DATE]" at bounding box center [763, 335] width 1093 height 49
click at [240, 336] on div "514 235 2854 Last updated Aug 19, 2025" at bounding box center [763, 335] width 1093 height 49
click at [287, 342] on span "235" at bounding box center [292, 336] width 39 height 18
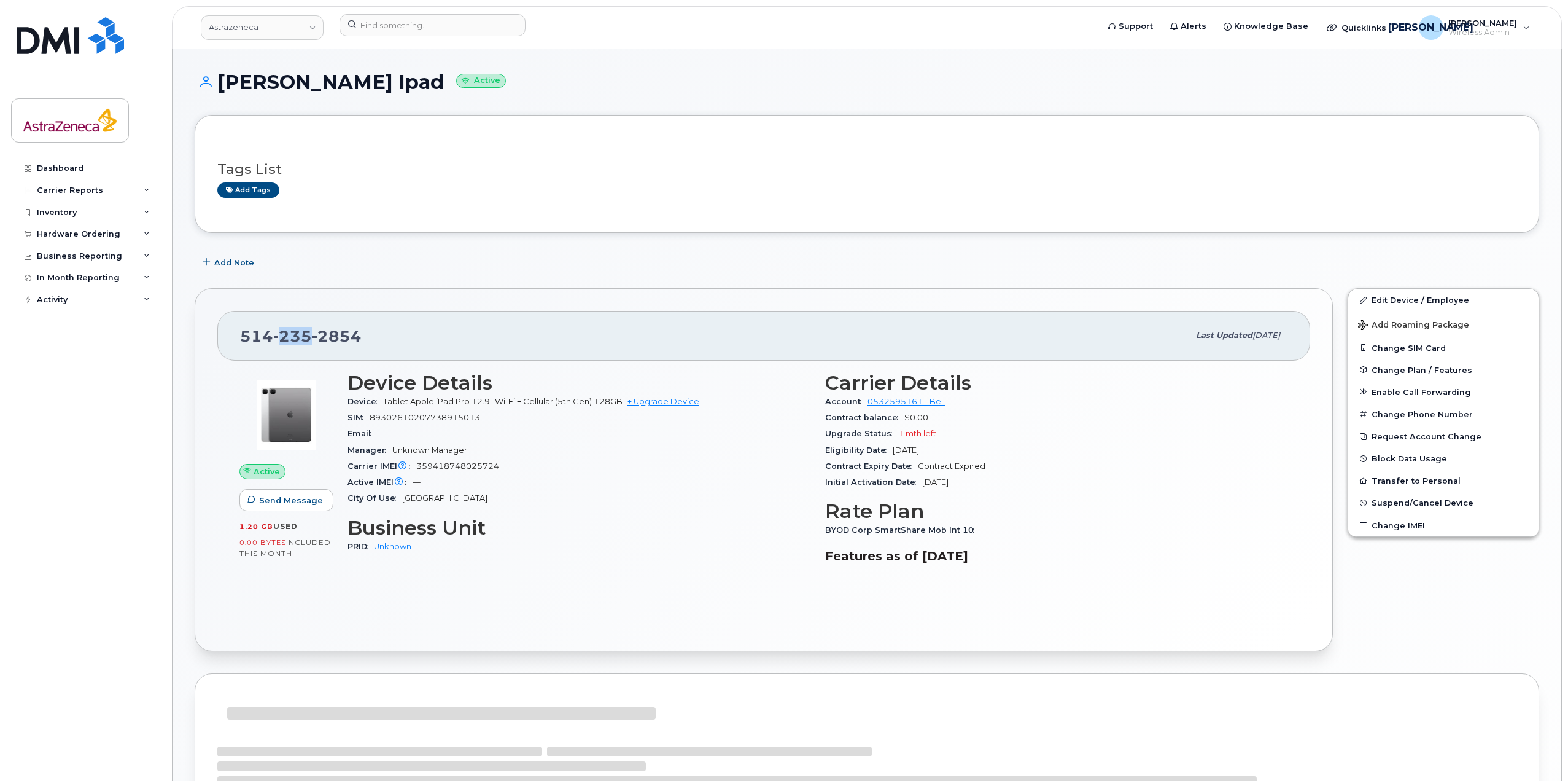
drag, startPoint x: 279, startPoint y: 338, endPoint x: 315, endPoint y: 338, distance: 36.0
click at [315, 338] on span "514 235 2854" at bounding box center [301, 336] width 122 height 18
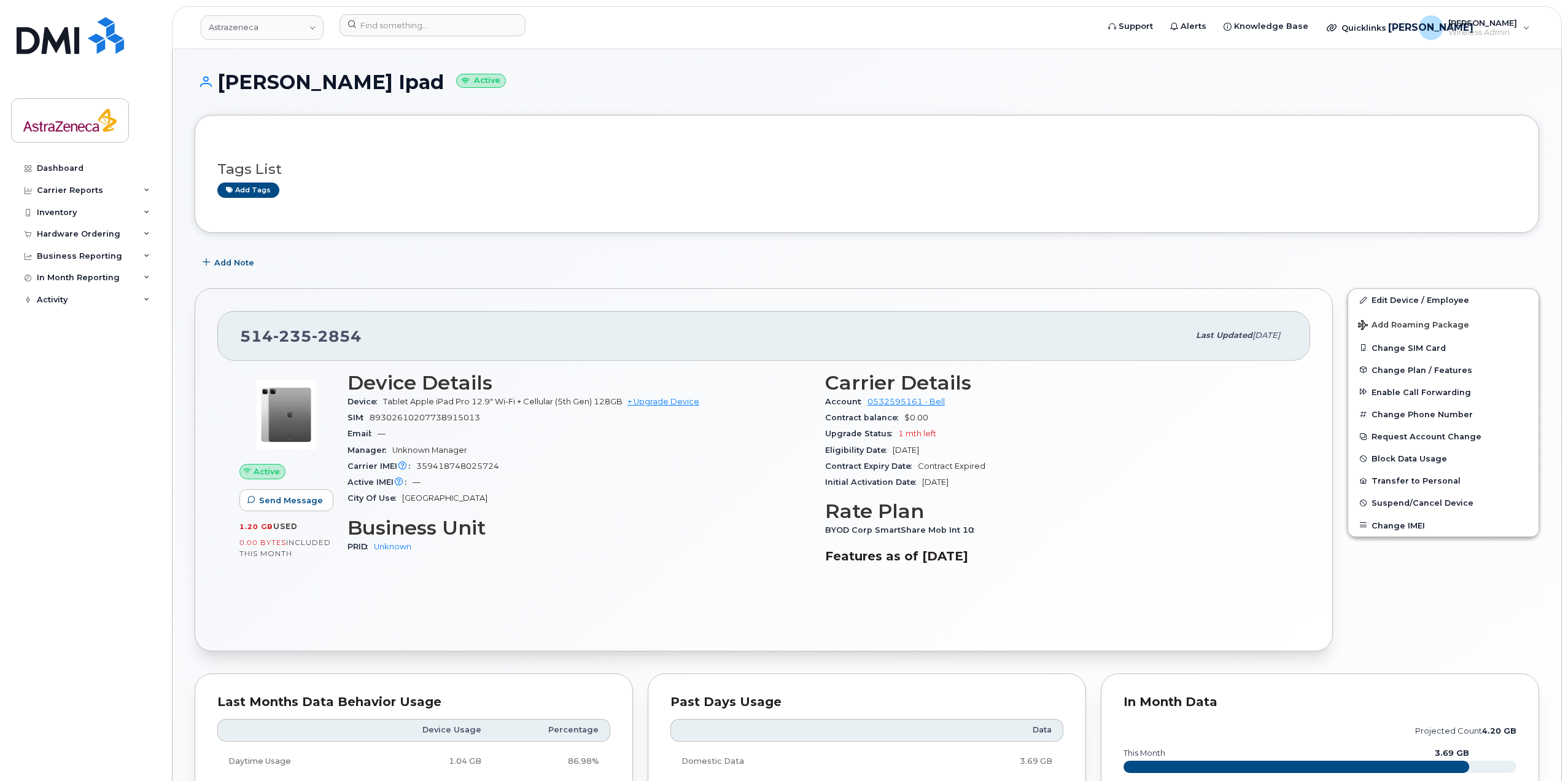
click at [320, 341] on span "2854" at bounding box center [337, 336] width 50 height 18
drag, startPoint x: 320, startPoint y: 341, endPoint x: 361, endPoint y: 342, distance: 41.0
click at [361, 342] on div "514 235 2854" at bounding box center [714, 335] width 948 height 25
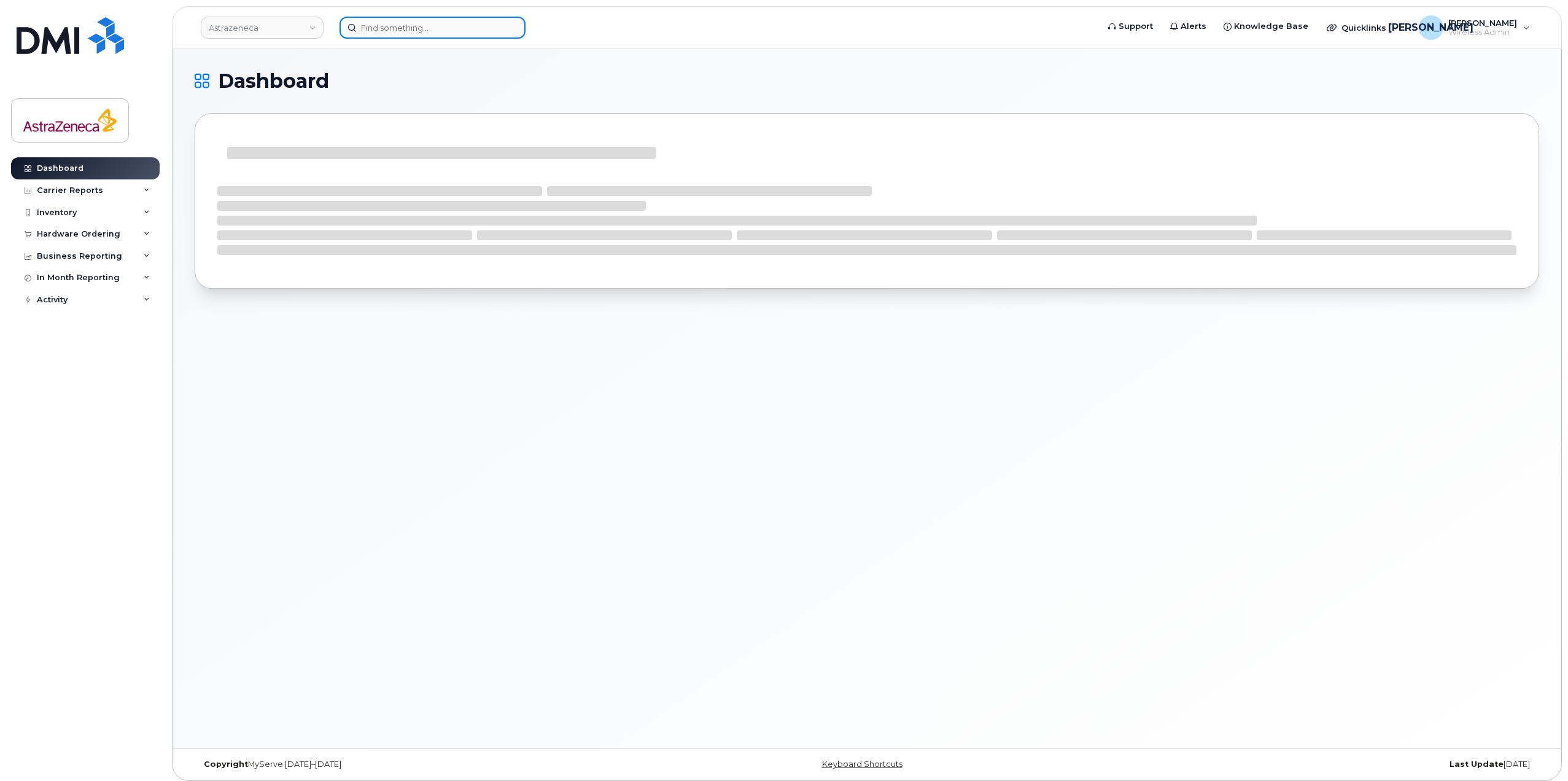
click at [376, 37] on input at bounding box center [432, 27] width 186 height 22
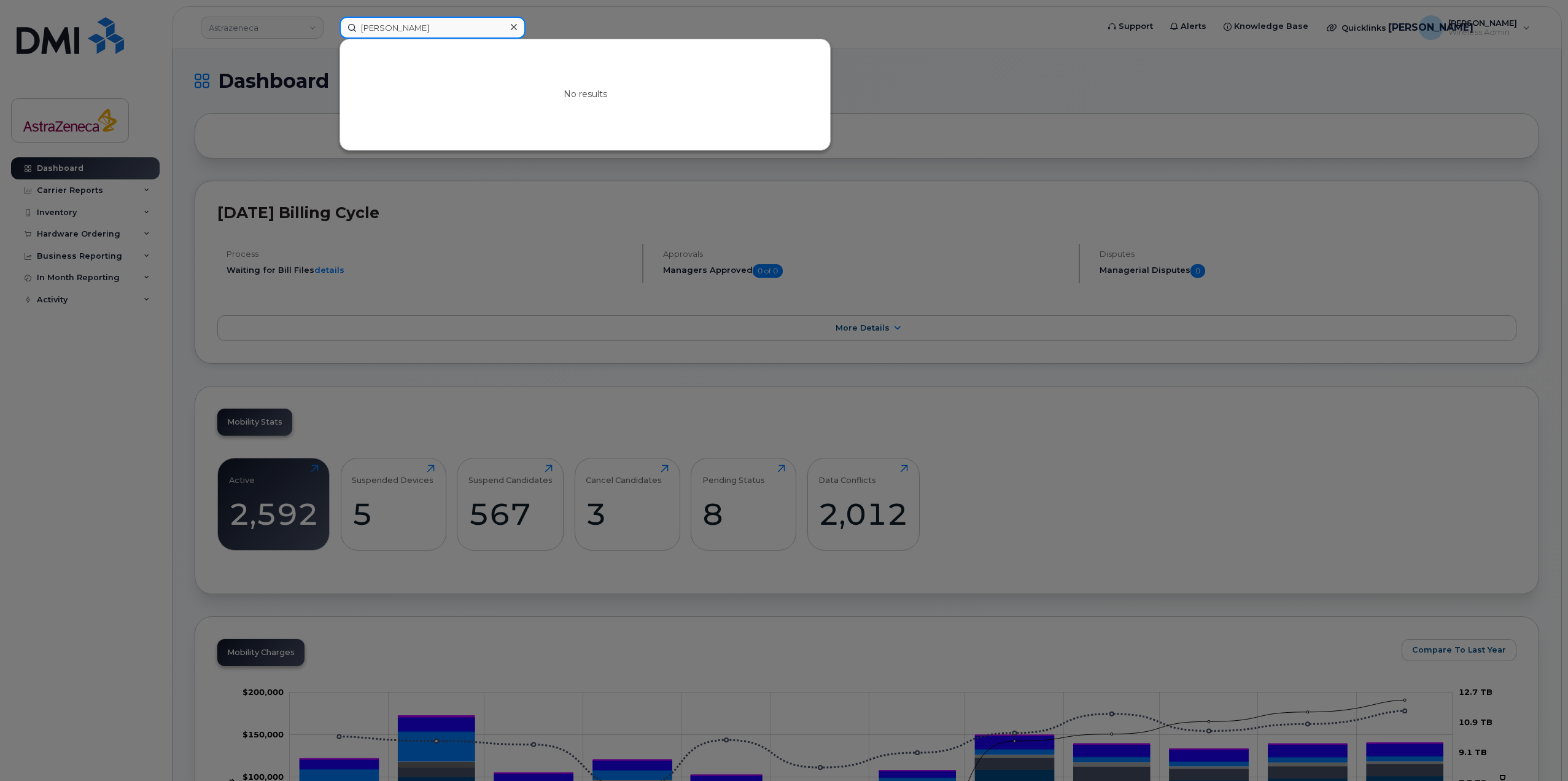
drag, startPoint x: 422, startPoint y: 30, endPoint x: 180, endPoint y: 11, distance: 242.7
click at [330, 16] on div "[PERSON_NAME] No results" at bounding box center [714, 27] width 770 height 22
type input "[PERSON_NAME]"
click at [412, 264] on div at bounding box center [784, 390] width 1568 height 781
